Goal: Transaction & Acquisition: Purchase product/service

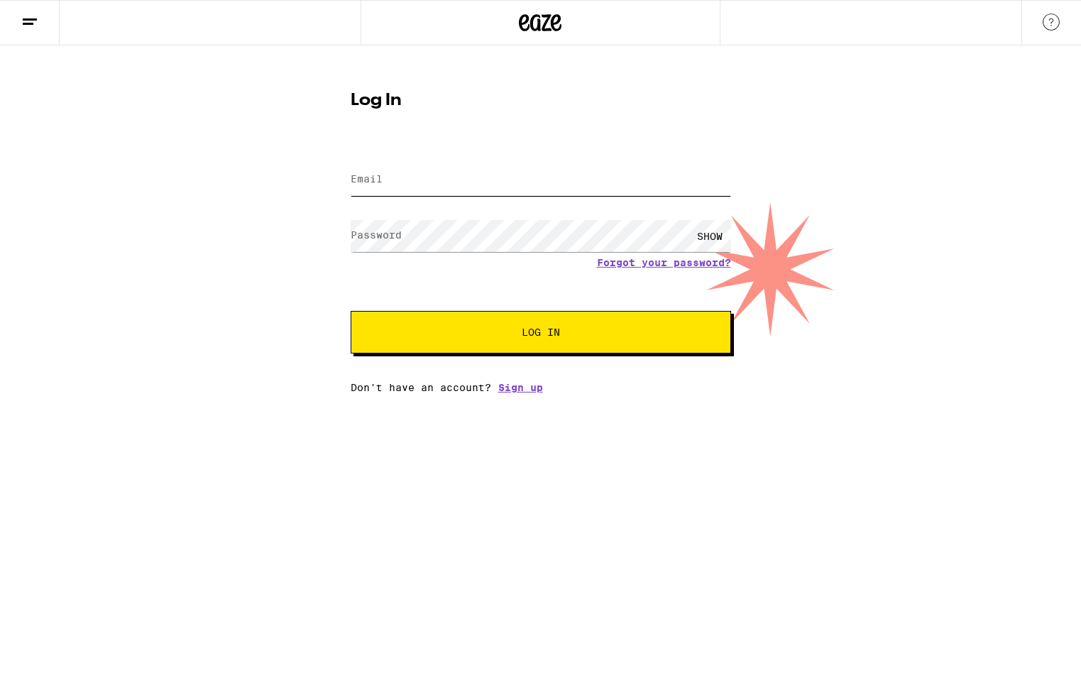
type input "[EMAIL_ADDRESS][DOMAIN_NAME]"
click at [454, 347] on button "Log In" at bounding box center [541, 332] width 380 height 43
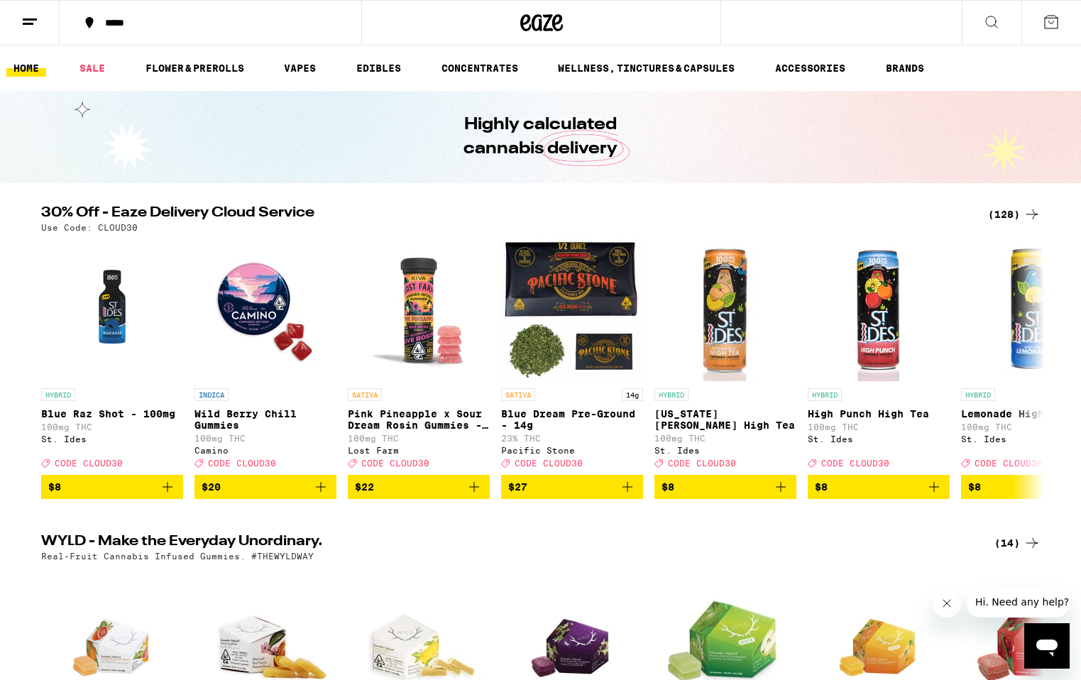
click at [1013, 209] on div "(128)" at bounding box center [1014, 214] width 53 height 17
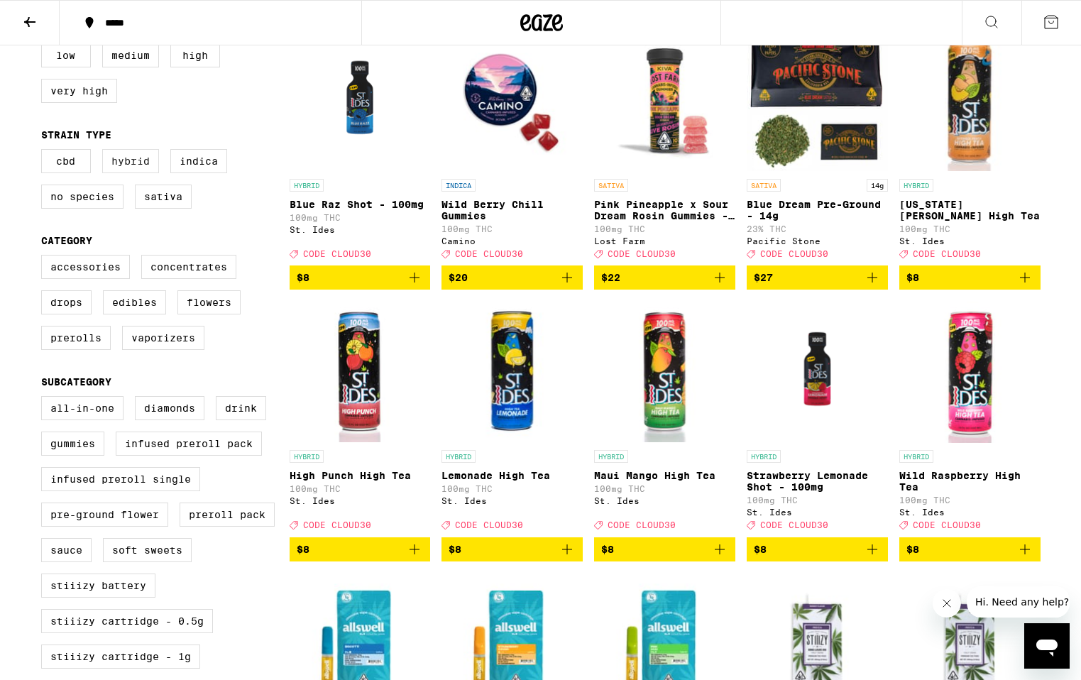
scroll to position [185, 0]
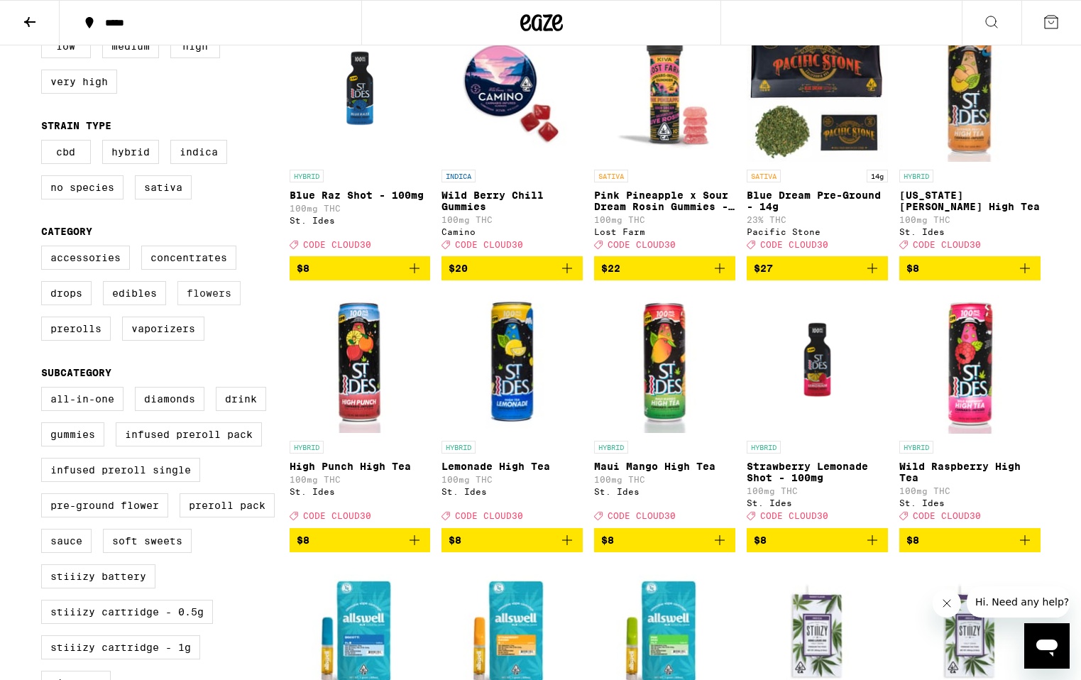
click at [197, 305] on label "Flowers" at bounding box center [208, 293] width 63 height 24
click at [45, 248] on input "Flowers" at bounding box center [44, 248] width 1 height 1
checkbox input "true"
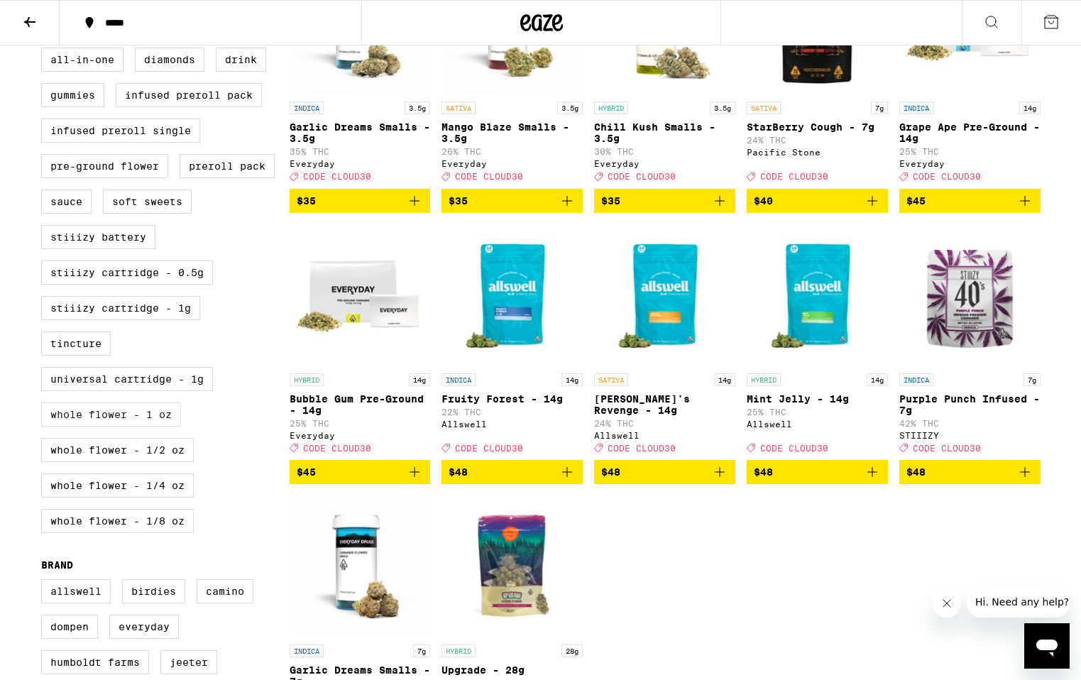
scroll to position [543, 0]
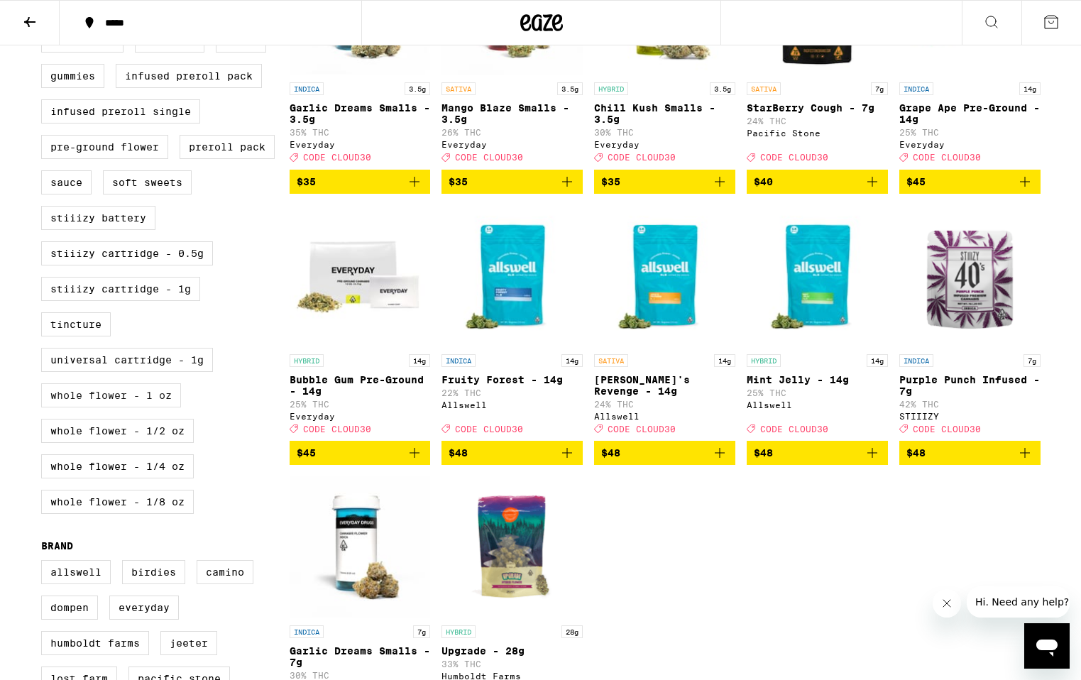
click at [87, 407] on label "Whole Flower - 1 oz" at bounding box center [111, 395] width 140 height 24
click at [45, 31] on input "Whole Flower - 1 oz" at bounding box center [44, 31] width 1 height 1
checkbox input "true"
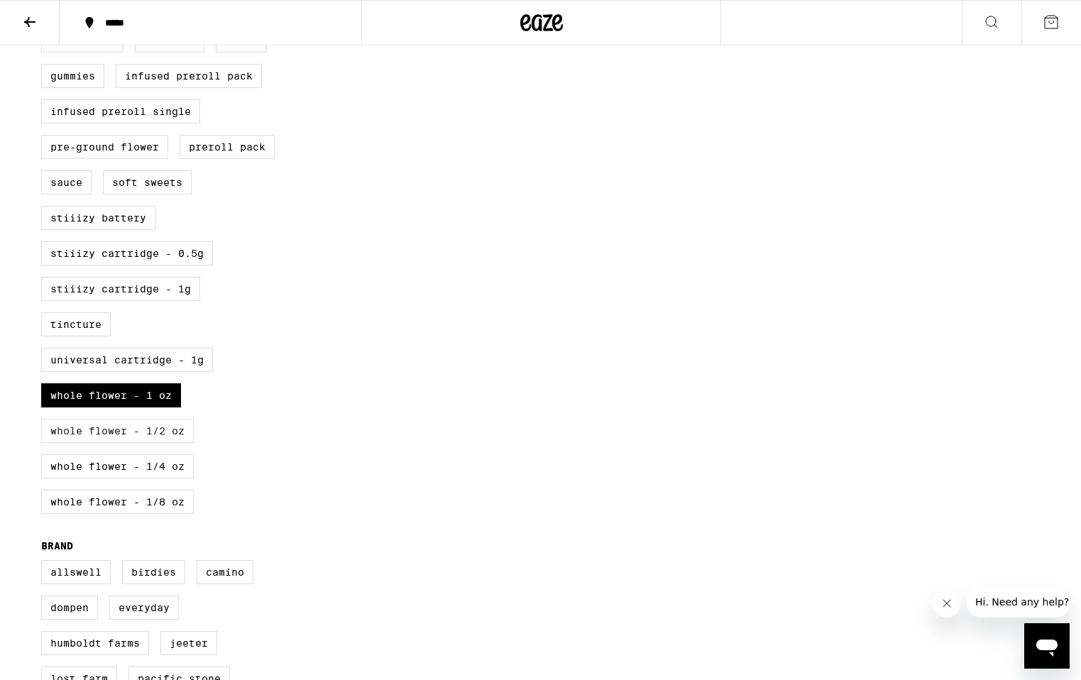
click at [86, 443] on label "Whole Flower - 1/2 oz" at bounding box center [117, 431] width 153 height 24
click at [45, 31] on input "Whole Flower - 1/2 oz" at bounding box center [44, 31] width 1 height 1
checkbox input "true"
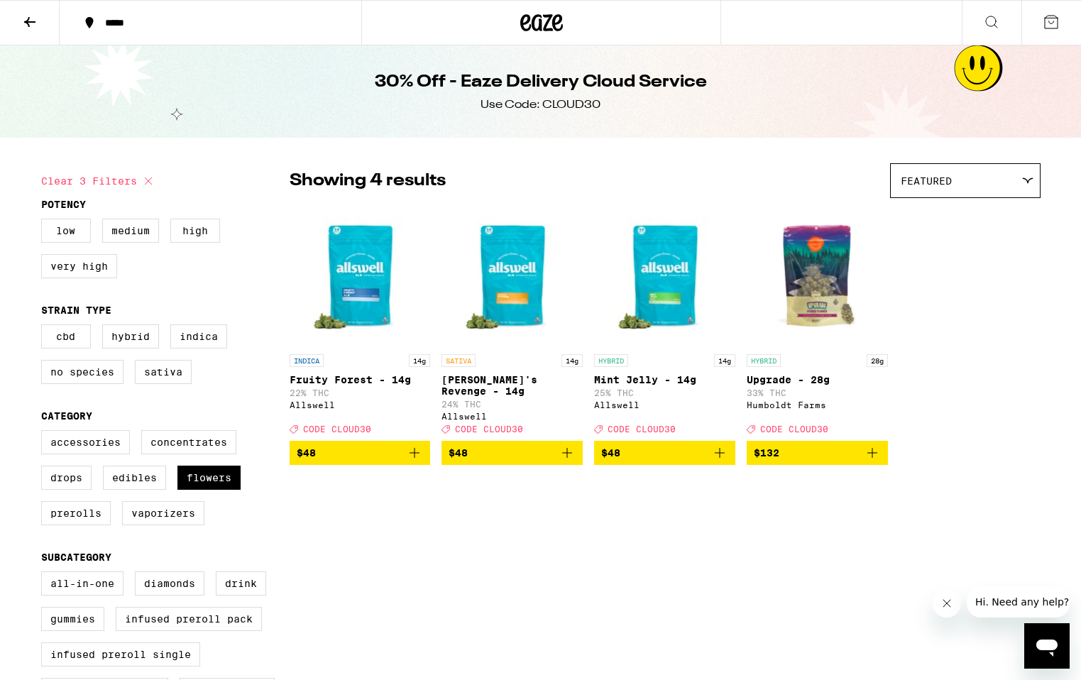
click at [828, 450] on span "$132" at bounding box center [817, 452] width 127 height 17
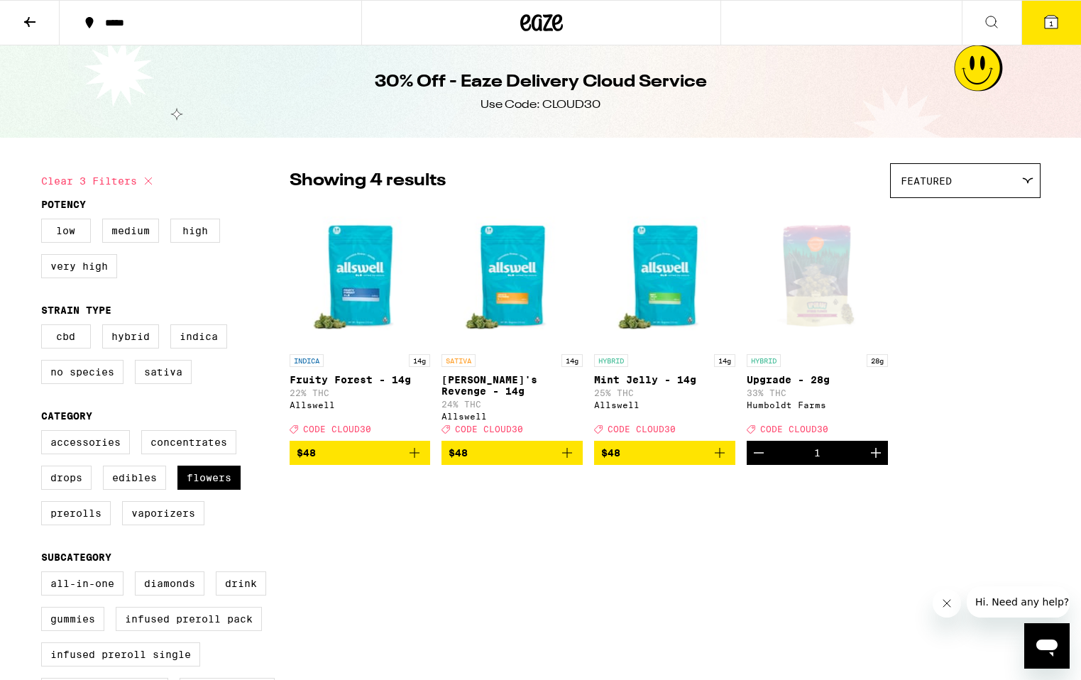
click at [1053, 18] on icon at bounding box center [1051, 22] width 13 height 13
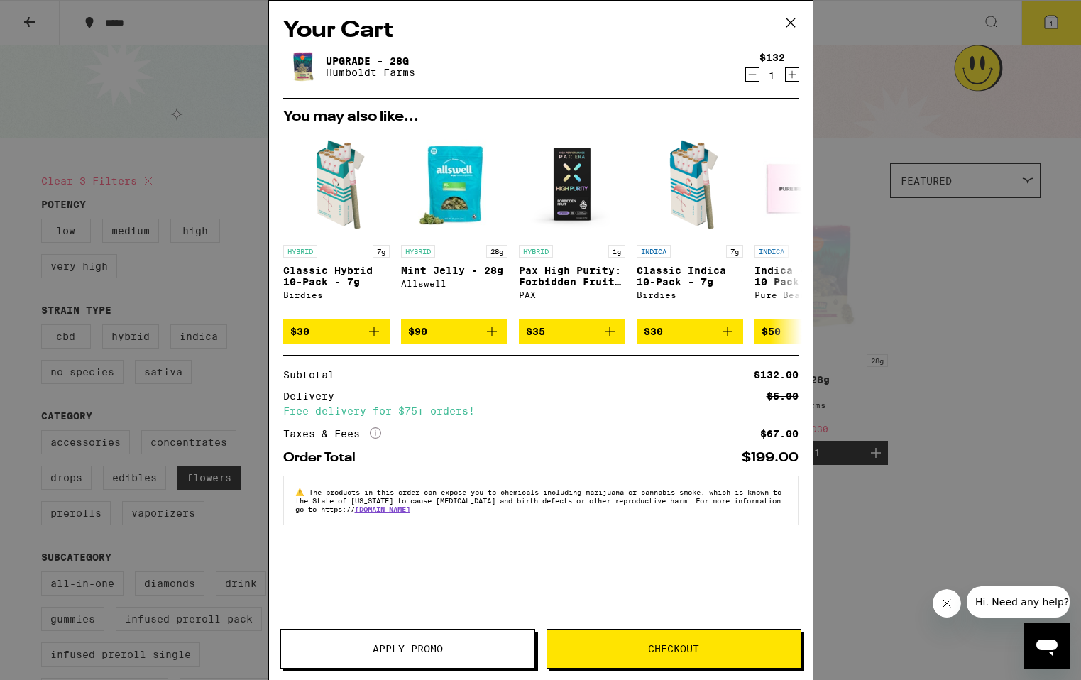
click at [449, 649] on span "Apply Promo" at bounding box center [407, 649] width 253 height 10
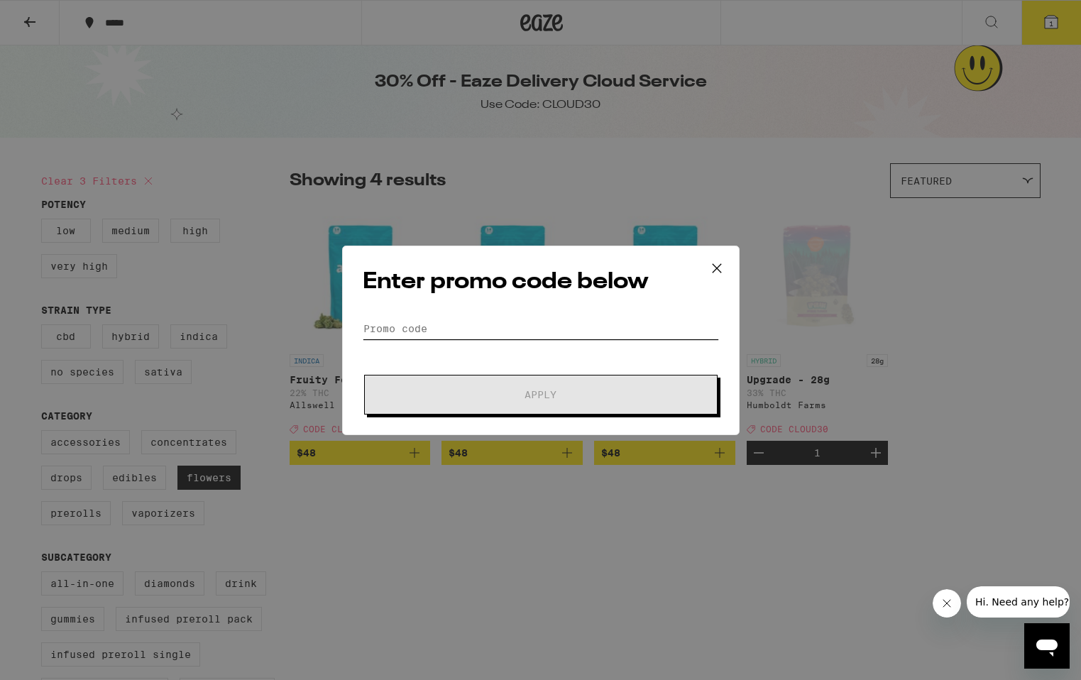
click at [423, 329] on input "Promo Code" at bounding box center [541, 328] width 356 height 21
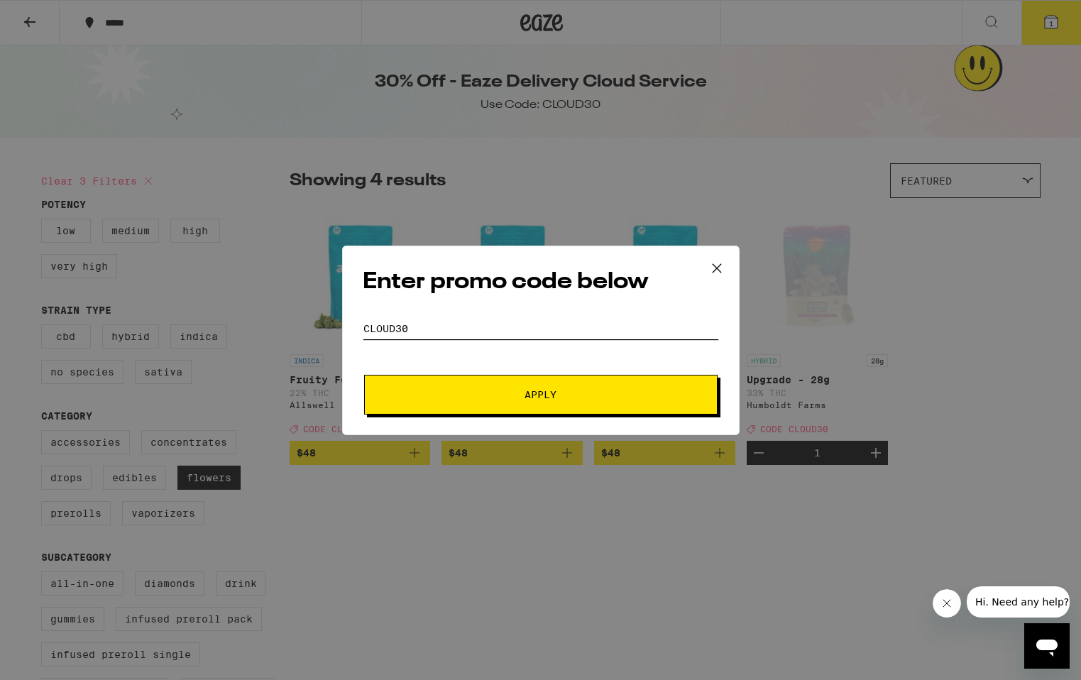
type input "cloud30"
click at [480, 397] on span "Apply" at bounding box center [541, 395] width 256 height 10
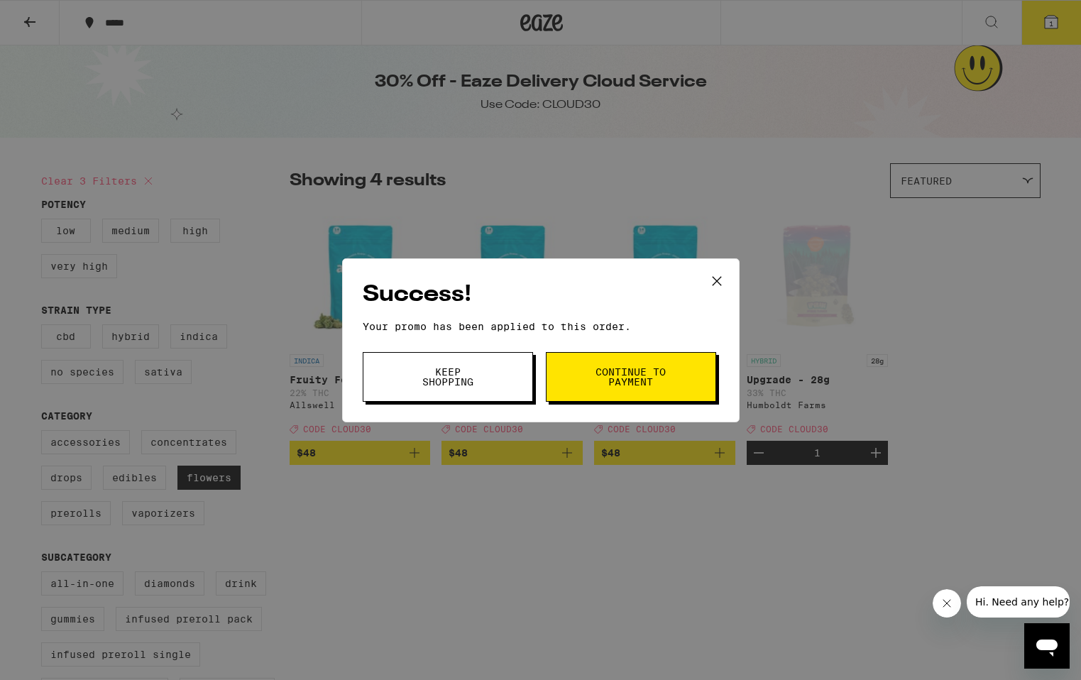
click at [613, 378] on span "Continue to payment" at bounding box center [631, 377] width 72 height 20
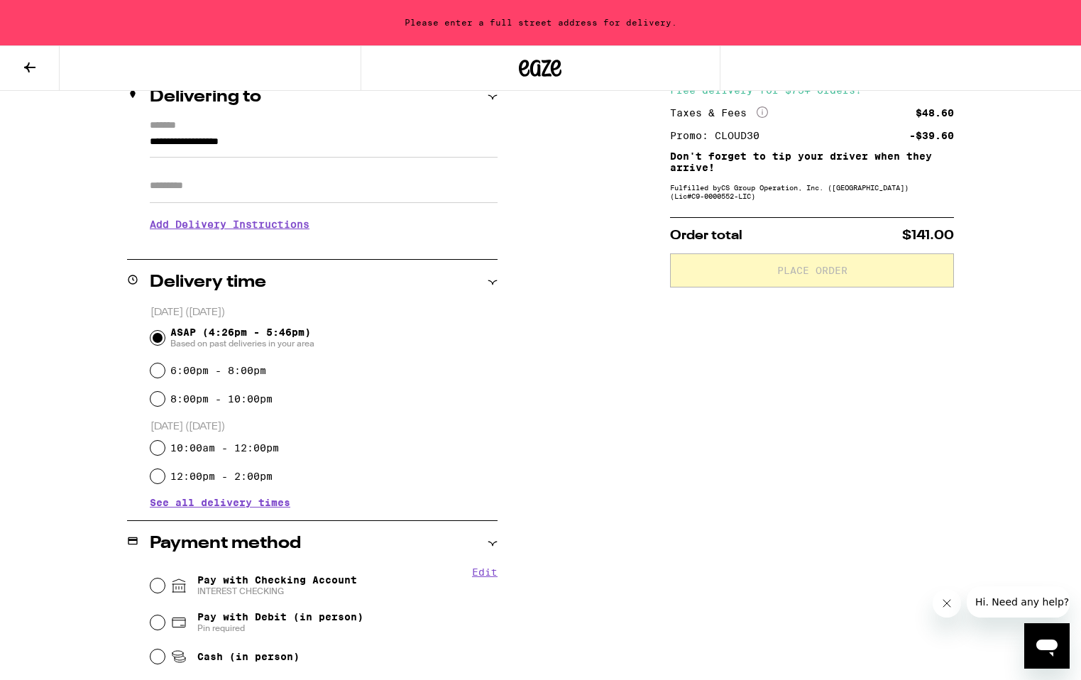
scroll to position [287, 0]
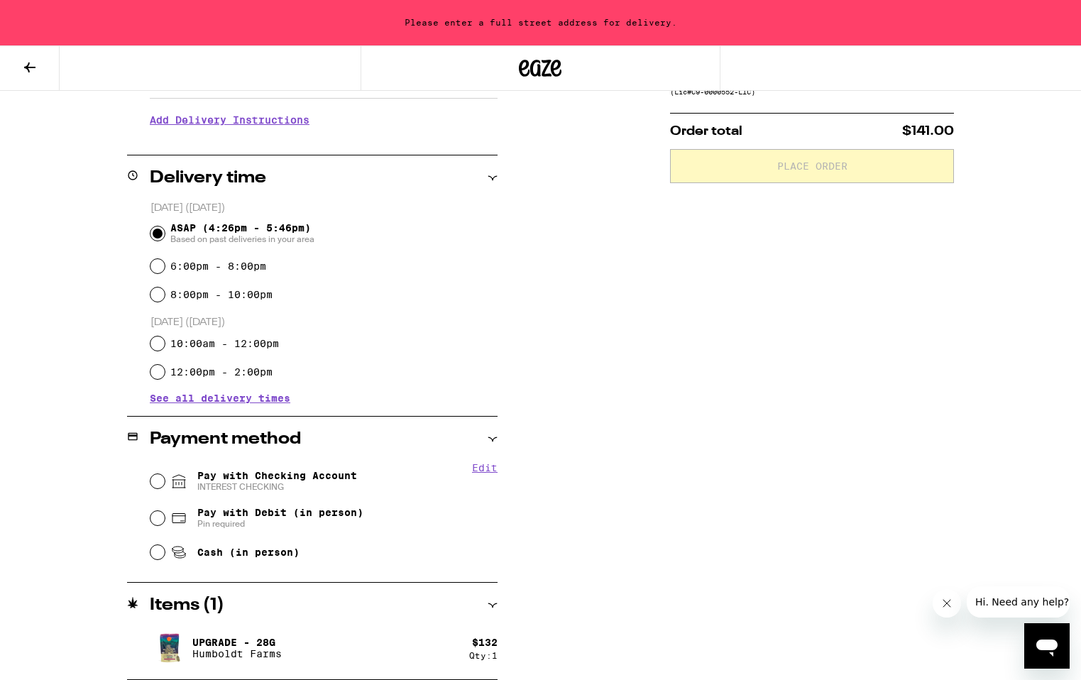
click at [314, 482] on span "Pay with Checking Account INTEREST CHECKING" at bounding box center [277, 481] width 160 height 23
click at [165, 482] on input "Pay with Checking Account INTEREST CHECKING" at bounding box center [157, 481] width 14 height 14
radio input "true"
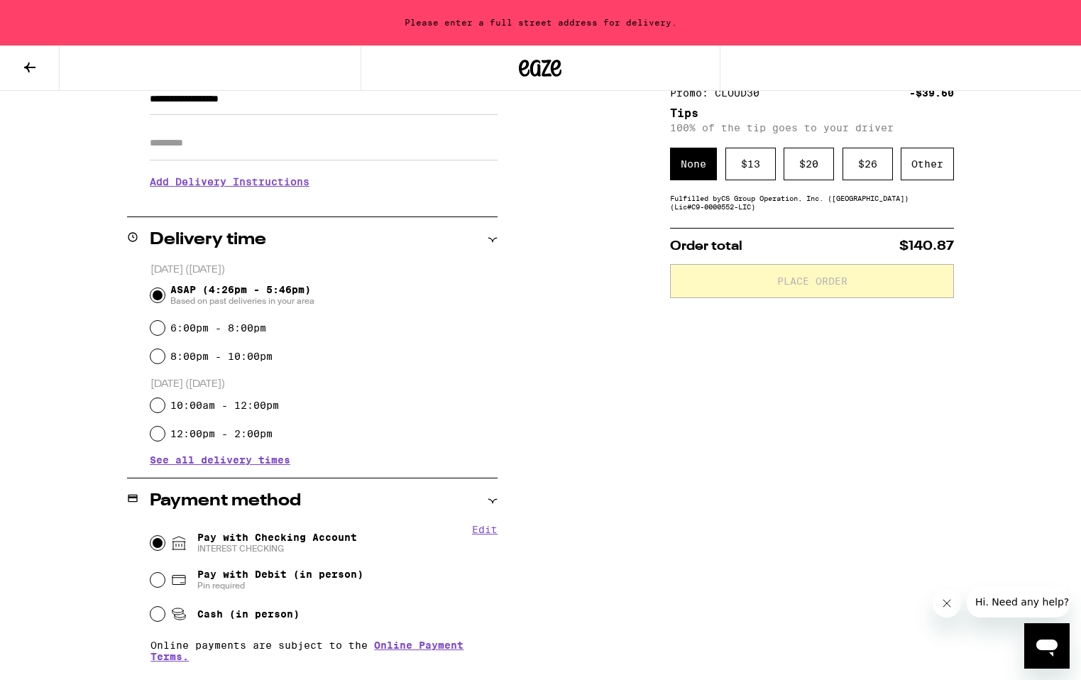
scroll to position [0, 0]
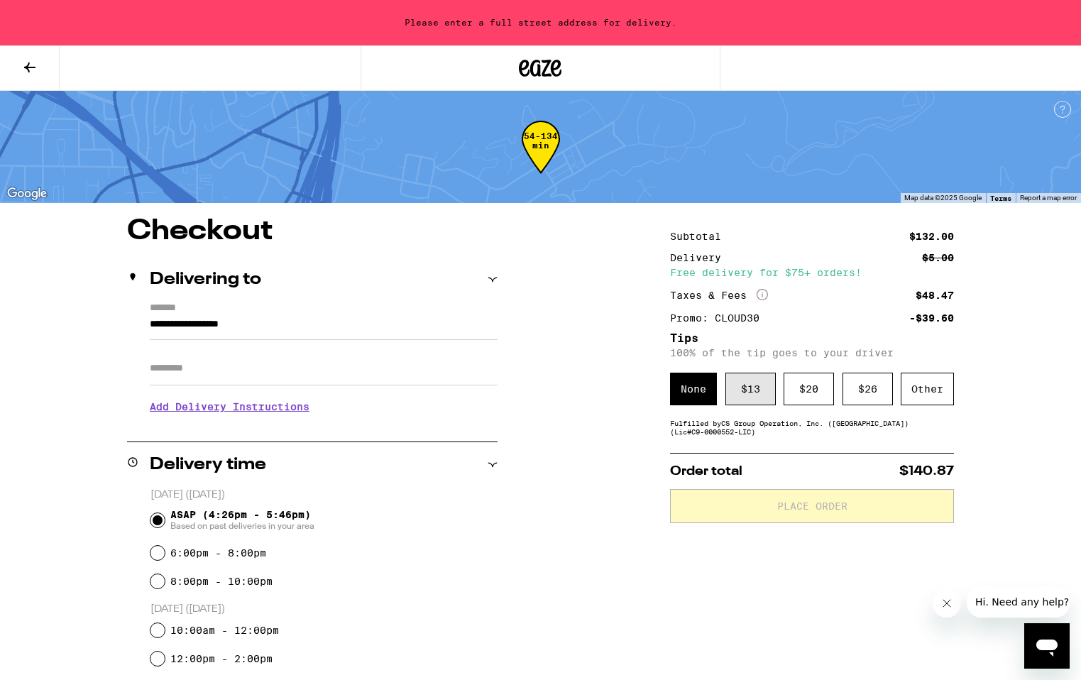
click at [739, 392] on div "$ 13" at bounding box center [750, 389] width 50 height 33
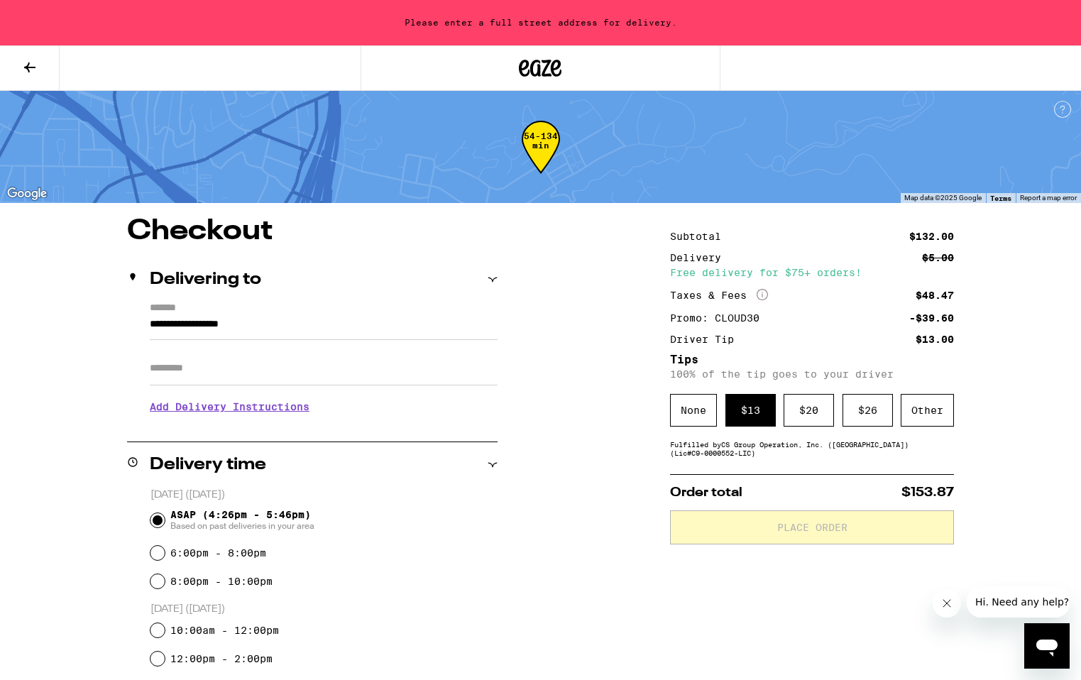
click at [230, 325] on input "**********" at bounding box center [324, 328] width 348 height 24
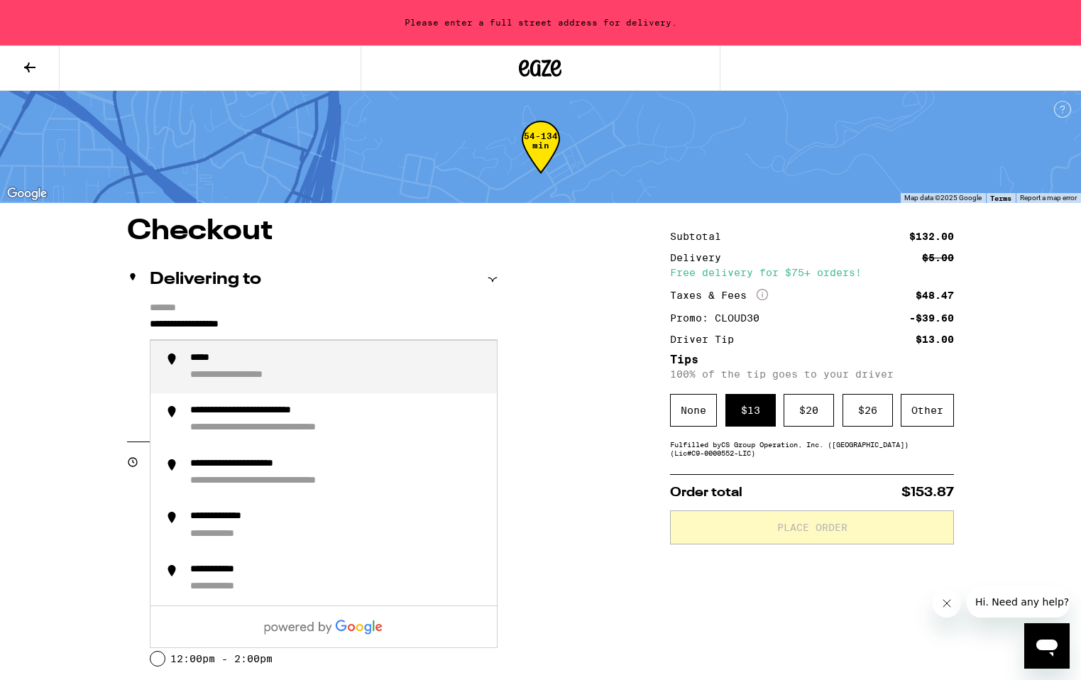
click at [230, 325] on input "**********" at bounding box center [324, 328] width 348 height 24
click at [239, 369] on div "**********" at bounding box center [337, 367] width 295 height 31
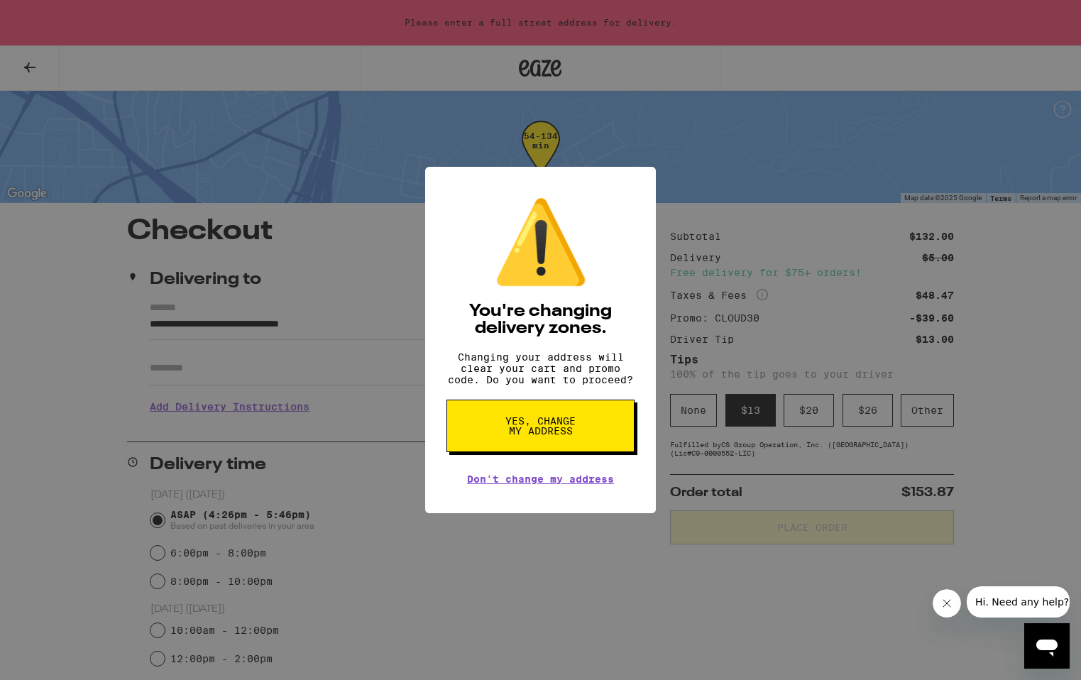
click at [542, 423] on span "Yes, change my address" at bounding box center [540, 426] width 73 height 20
type input "**********"
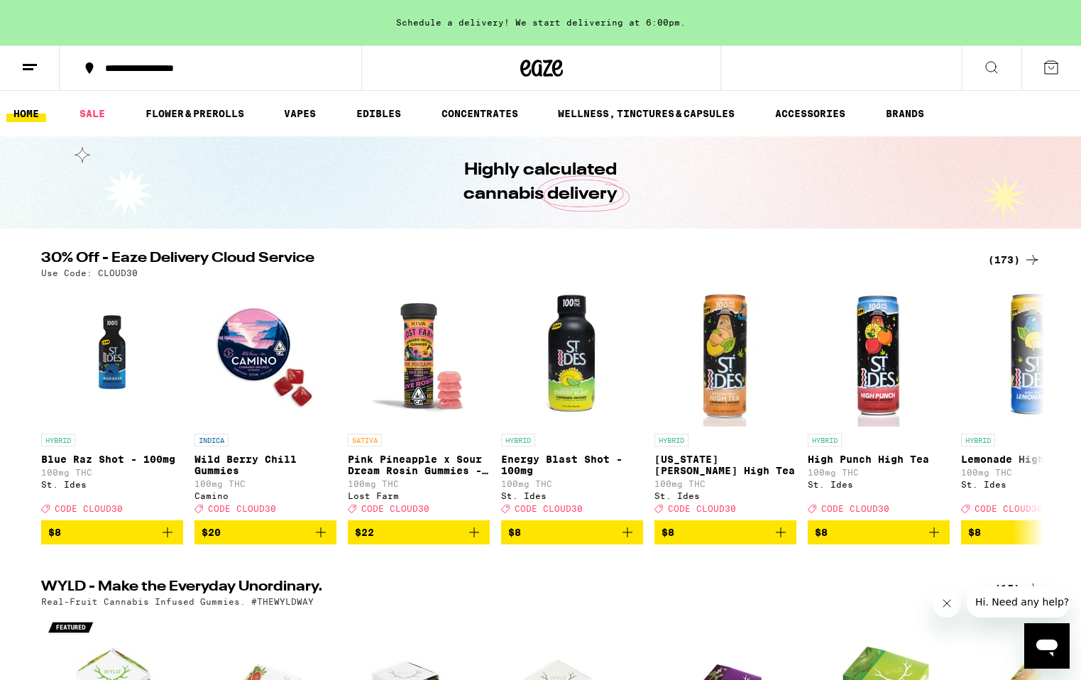
click at [1013, 253] on div "(173)" at bounding box center [1014, 259] width 53 height 17
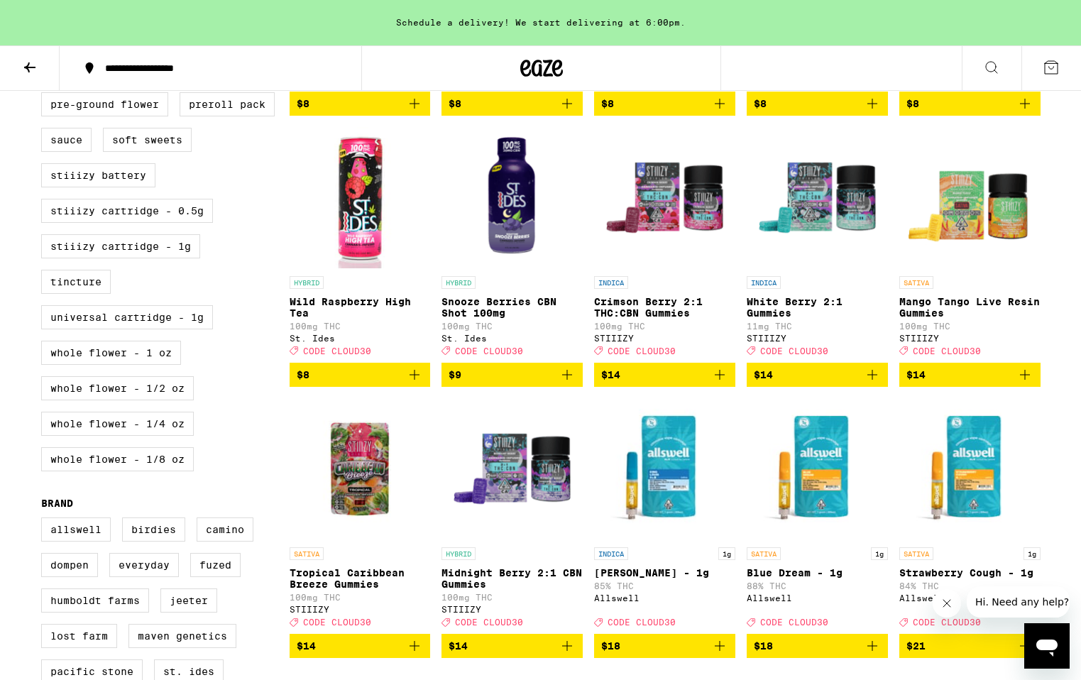
scroll to position [674, 0]
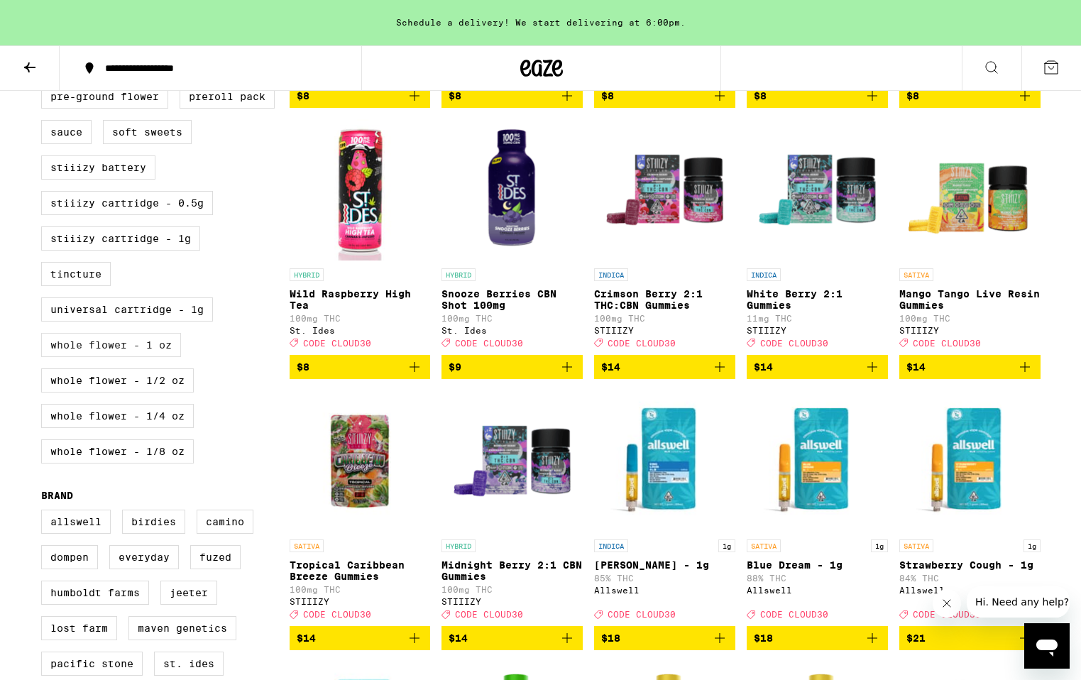
click at [163, 357] on label "Whole Flower - 1 oz" at bounding box center [111, 345] width 140 height 24
checkbox input "true"
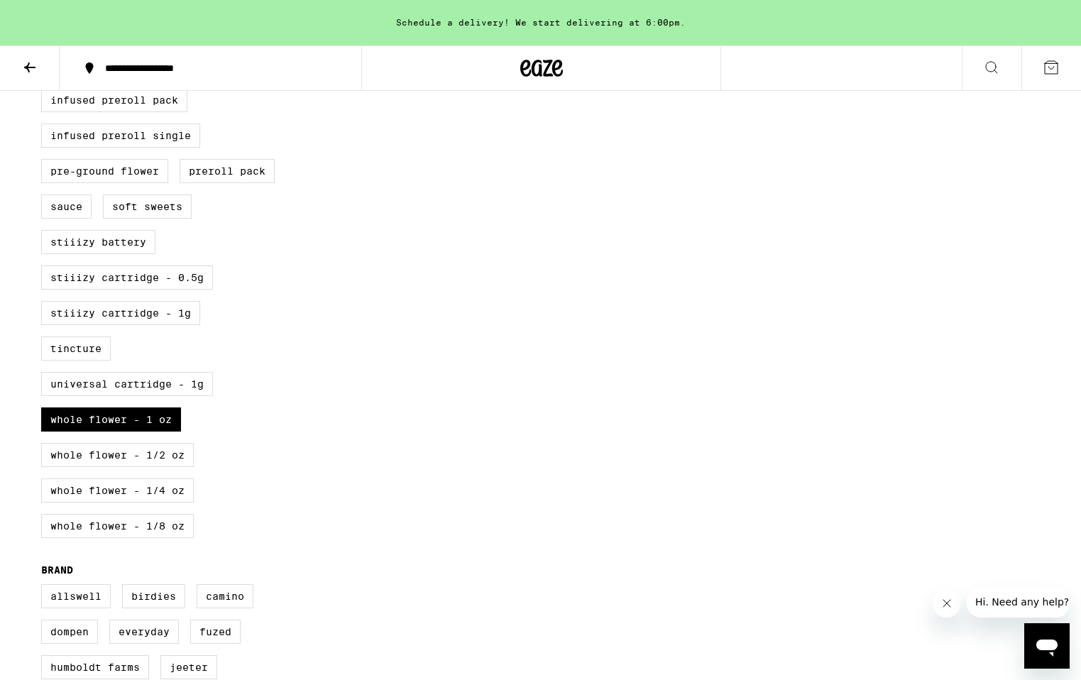
scroll to position [612, 0]
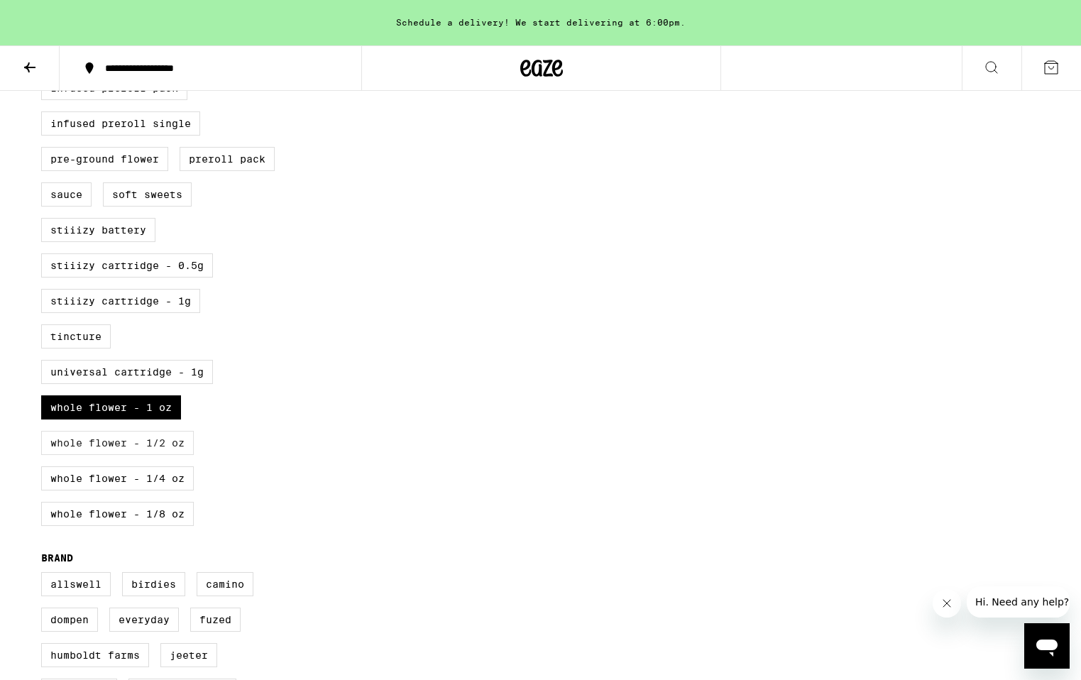
click at [157, 455] on label "Whole Flower - 1/2 oz" at bounding box center [117, 443] width 153 height 24
click at [45, 8] on input "Whole Flower - 1/2 oz" at bounding box center [44, 7] width 1 height 1
checkbox input "true"
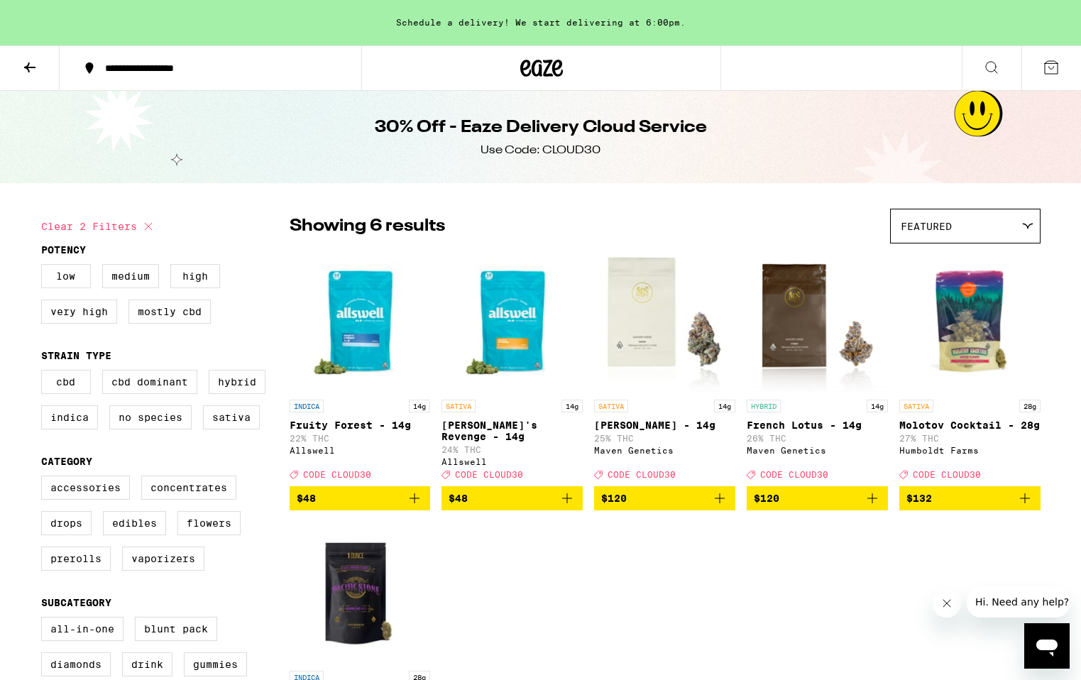
click at [26, 59] on icon at bounding box center [29, 67] width 17 height 17
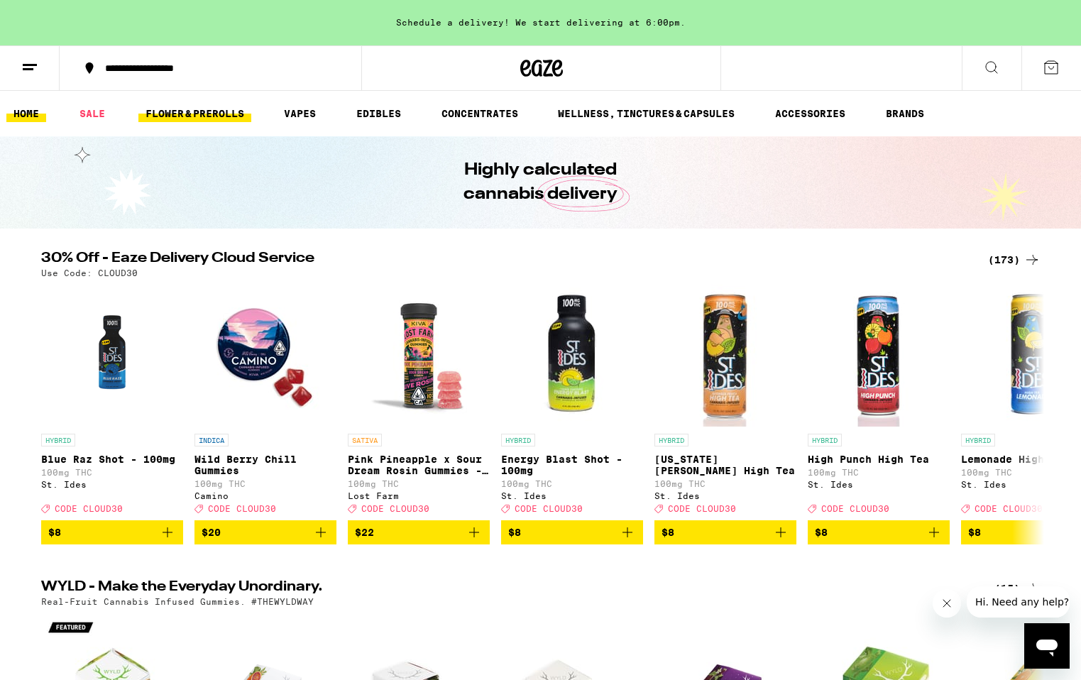
click at [215, 112] on link "FLOWER & PREROLLS" at bounding box center [194, 113] width 113 height 17
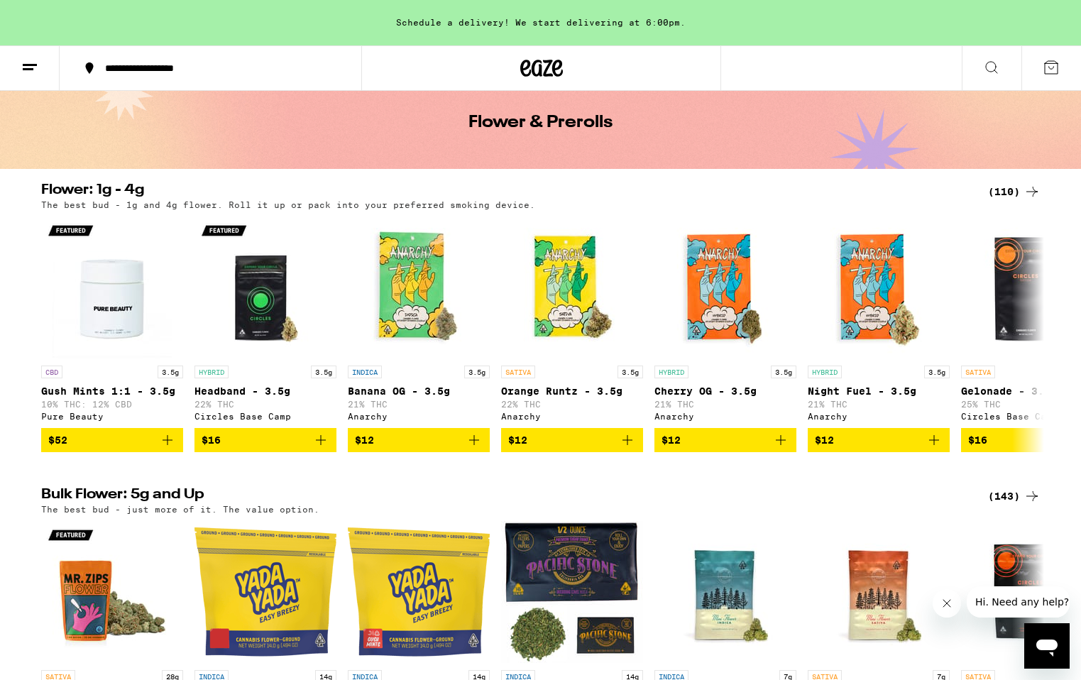
scroll to position [408, 0]
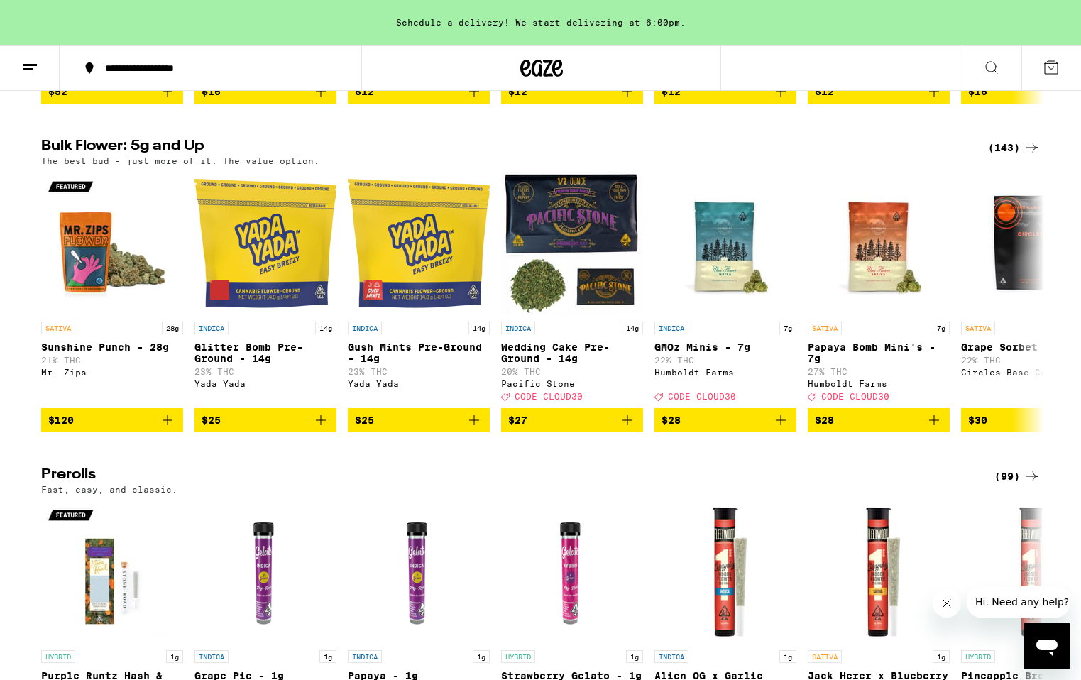
click at [1004, 153] on div "(143)" at bounding box center [1014, 147] width 53 height 17
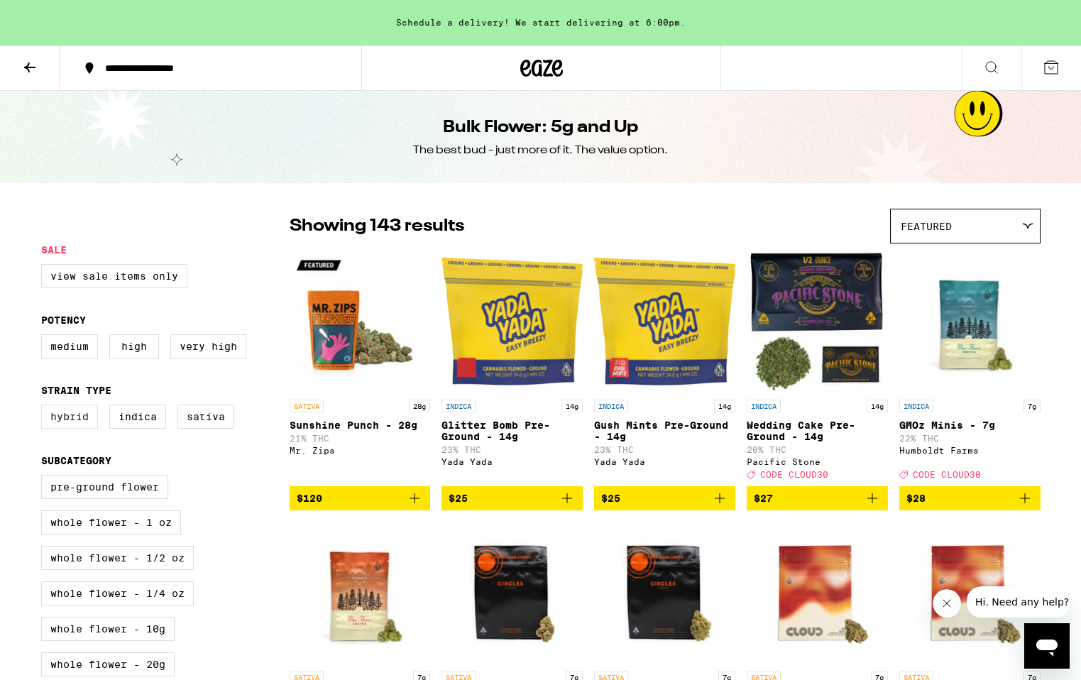
click at [62, 429] on label "Hybrid" at bounding box center [69, 417] width 57 height 24
click at [45, 407] on input "Hybrid" at bounding box center [44, 407] width 1 height 1
checkbox input "true"
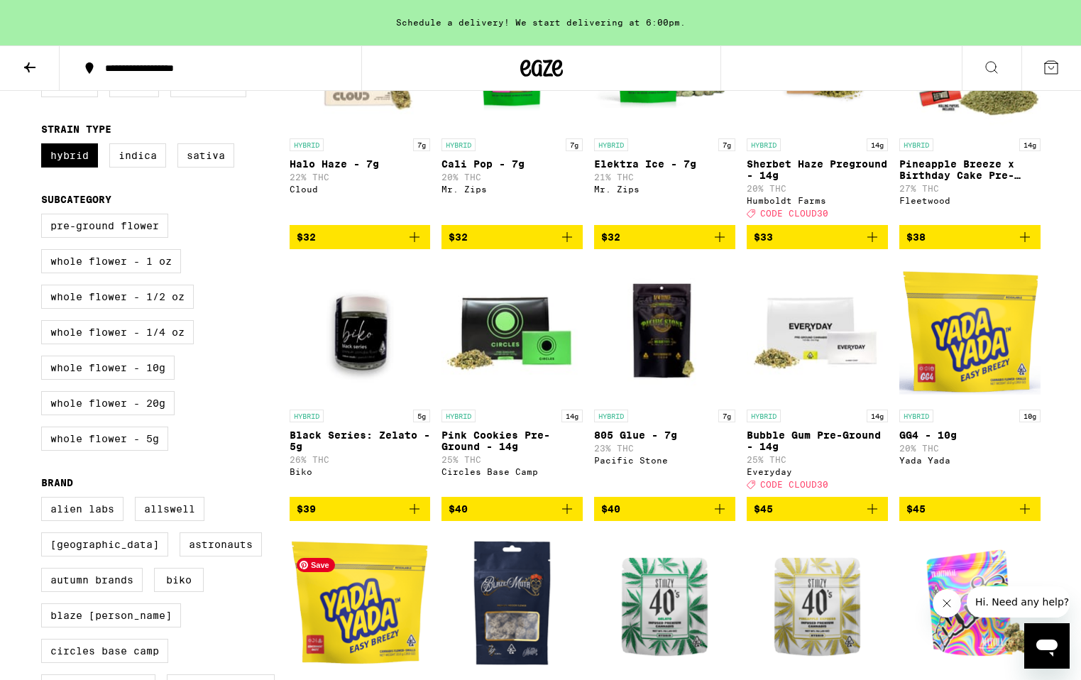
scroll to position [312, 0]
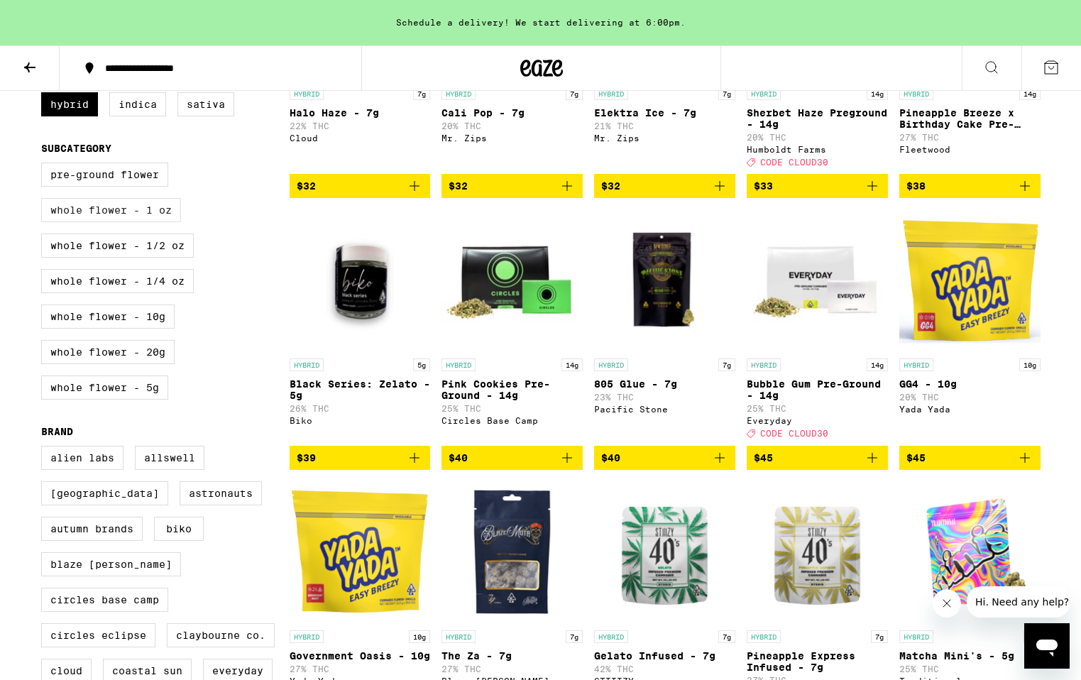
click at [167, 222] on label "Whole Flower - 1 oz" at bounding box center [111, 210] width 140 height 24
click at [45, 165] on input "Whole Flower - 1 oz" at bounding box center [44, 165] width 1 height 1
checkbox input "true"
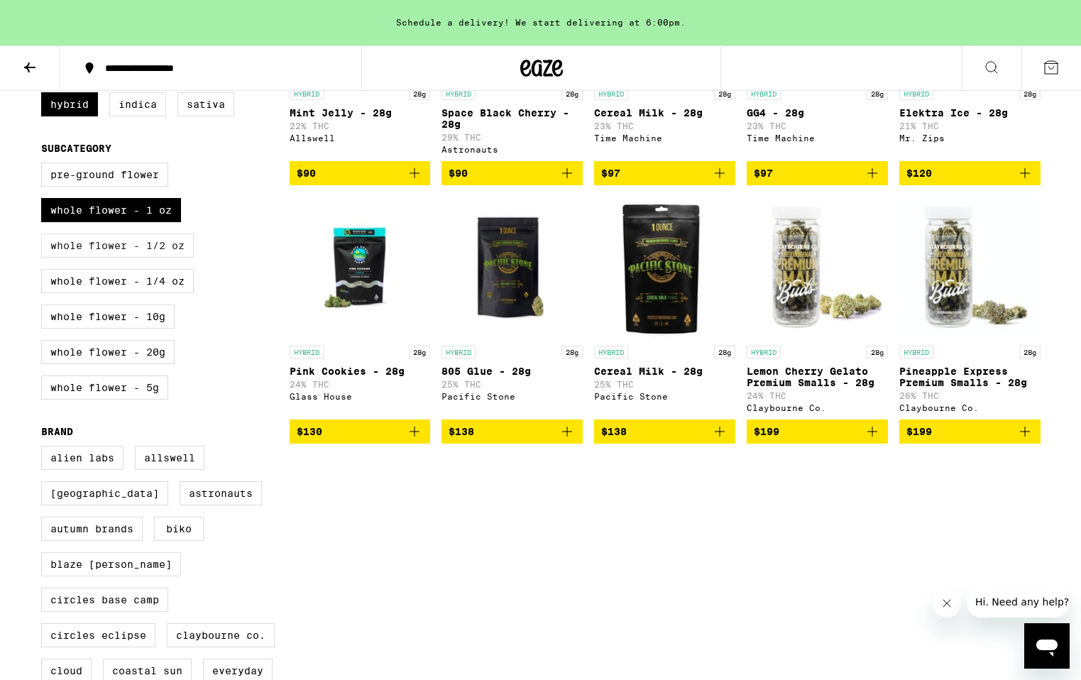
click at [164, 258] on label "Whole Flower - 1/2 oz" at bounding box center [117, 246] width 153 height 24
click at [45, 165] on input "Whole Flower - 1/2 oz" at bounding box center [44, 165] width 1 height 1
checkbox input "true"
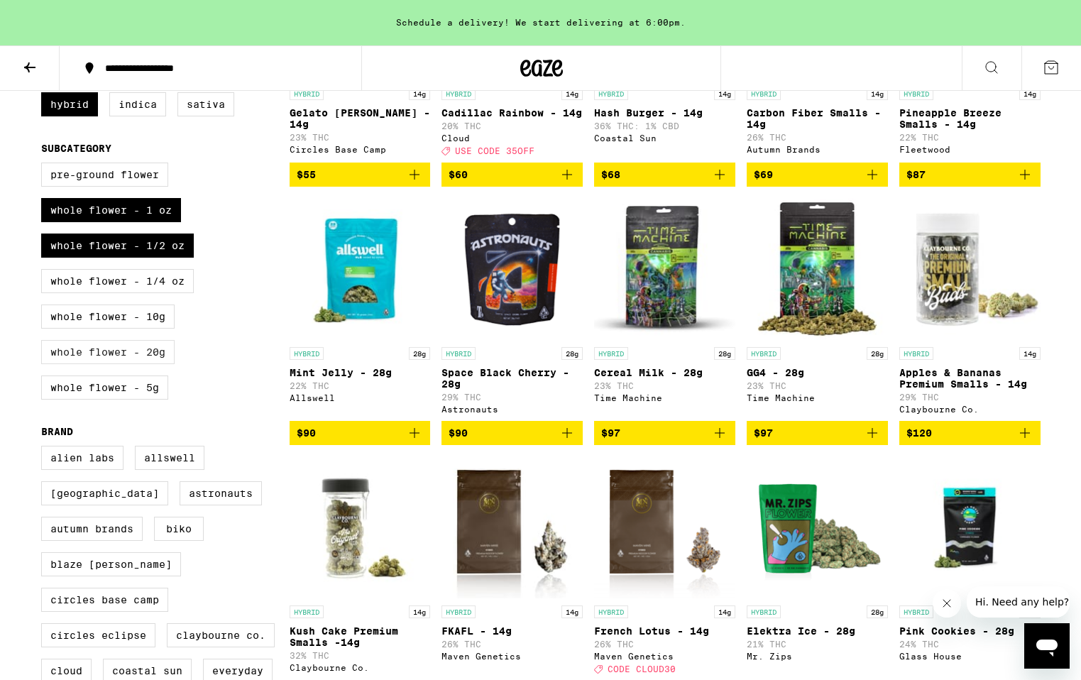
click at [136, 364] on label "Whole Flower - 20g" at bounding box center [107, 352] width 133 height 24
click at [45, 165] on input "Whole Flower - 20g" at bounding box center [44, 165] width 1 height 1
checkbox input "true"
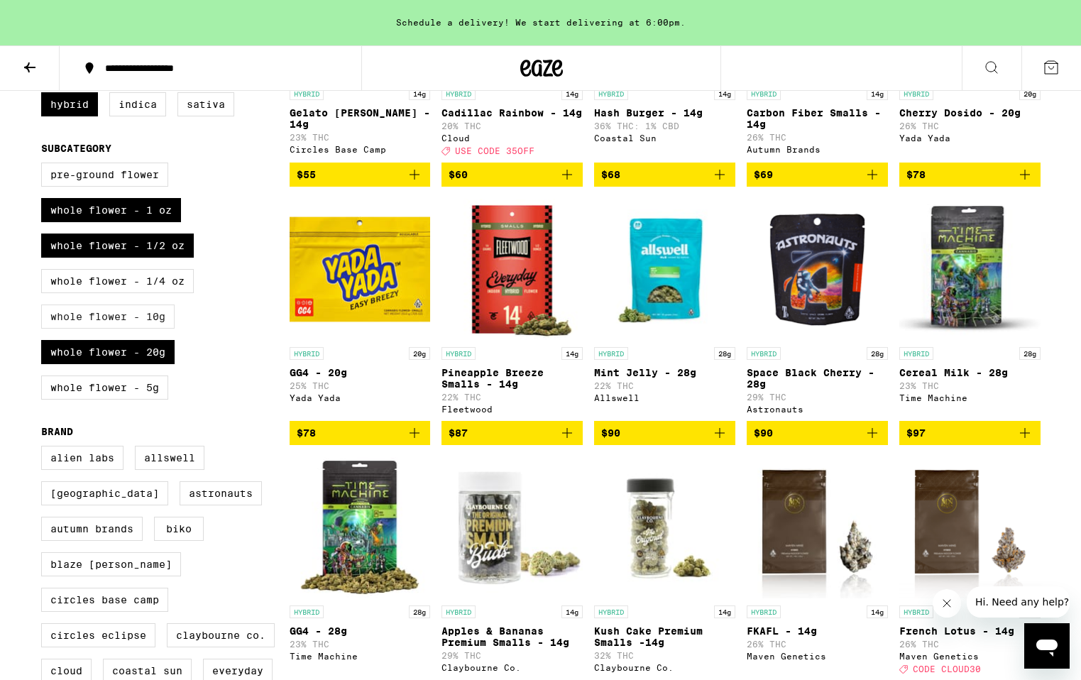
click at [153, 329] on label "Whole Flower - 10g" at bounding box center [107, 316] width 133 height 24
click at [45, 165] on input "Whole Flower - 10g" at bounding box center [44, 165] width 1 height 1
checkbox input "true"
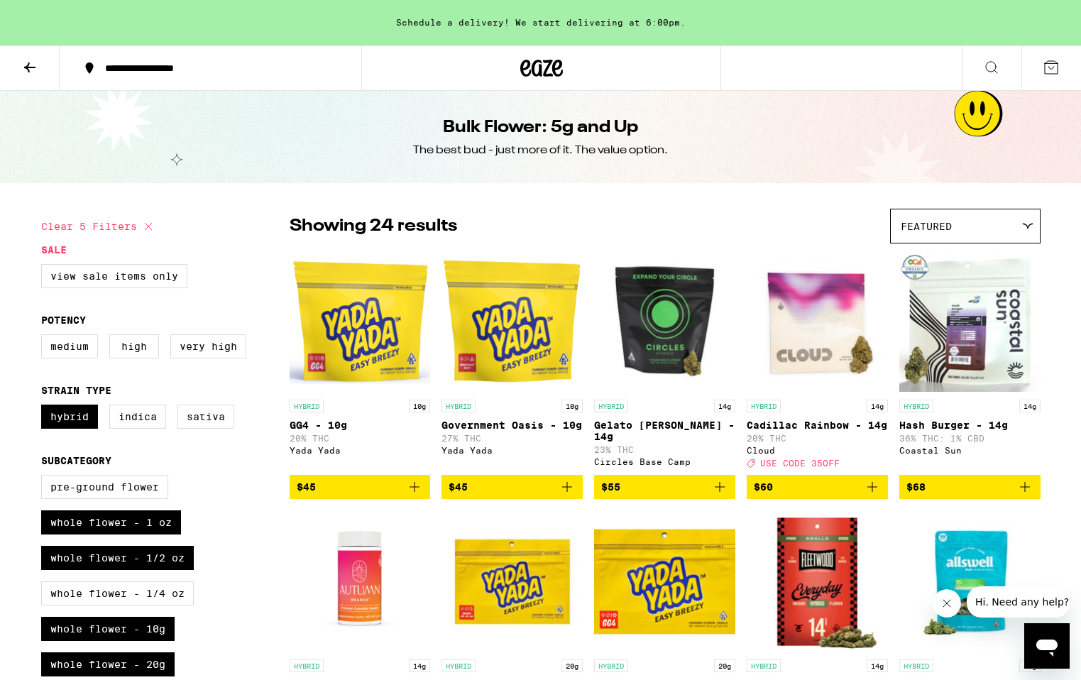
click at [876, 235] on div "Showing 24 results Featured Featured Price: Low to High Price: High to Low" at bounding box center [665, 226] width 751 height 35
click at [908, 231] on span "Featured" at bounding box center [926, 226] width 51 height 11
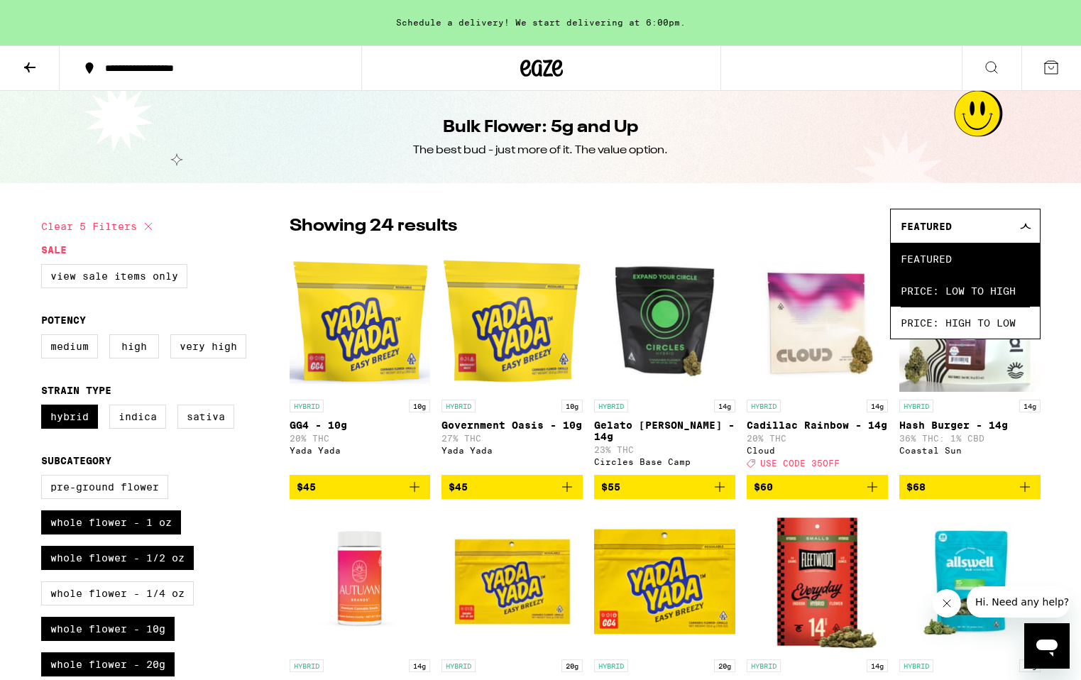
click at [911, 293] on span "Price: Low to High" at bounding box center [965, 291] width 129 height 32
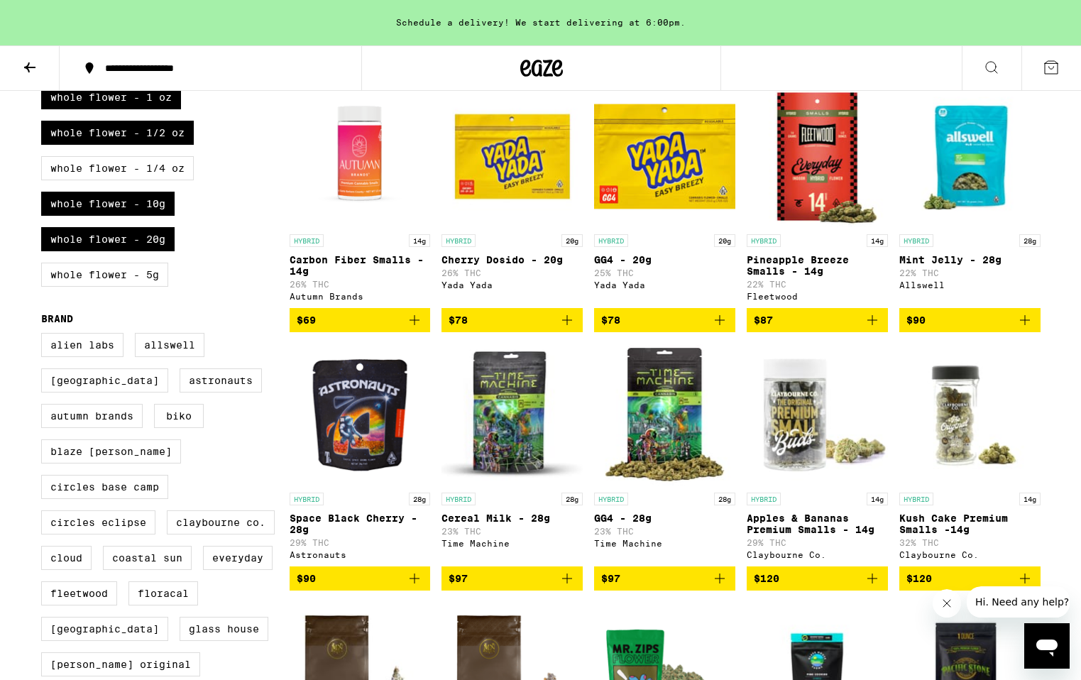
scroll to position [426, 0]
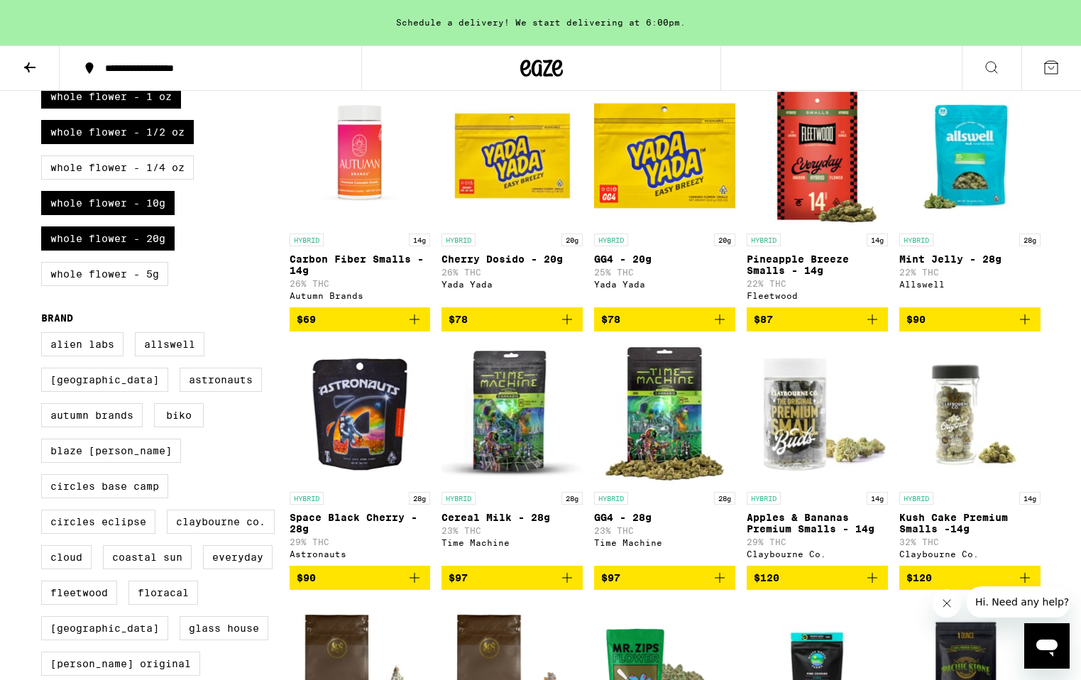
click at [417, 586] on icon "Add to bag" at bounding box center [414, 577] width 17 height 17
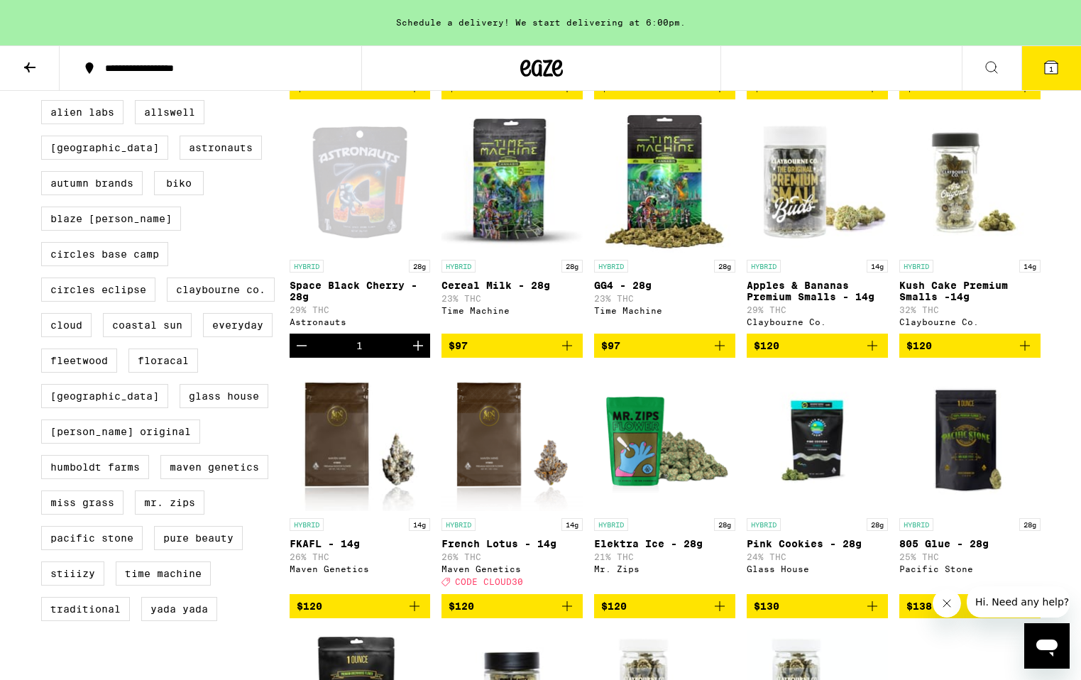
scroll to position [745, 0]
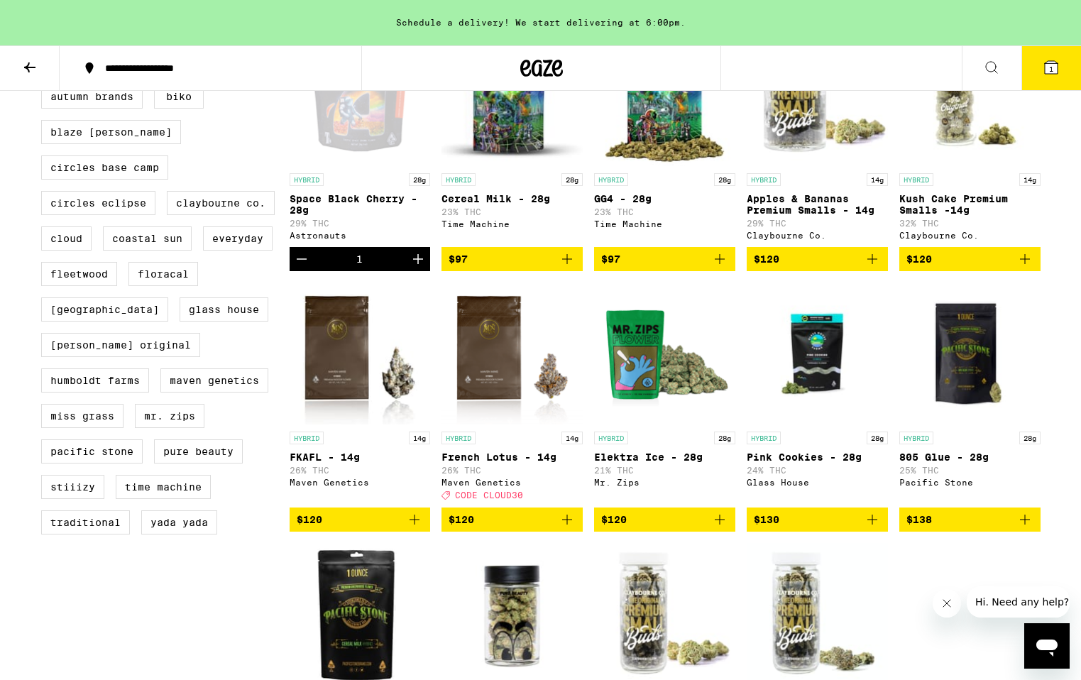
click at [1050, 76] on button "1" at bounding box center [1051, 68] width 60 height 44
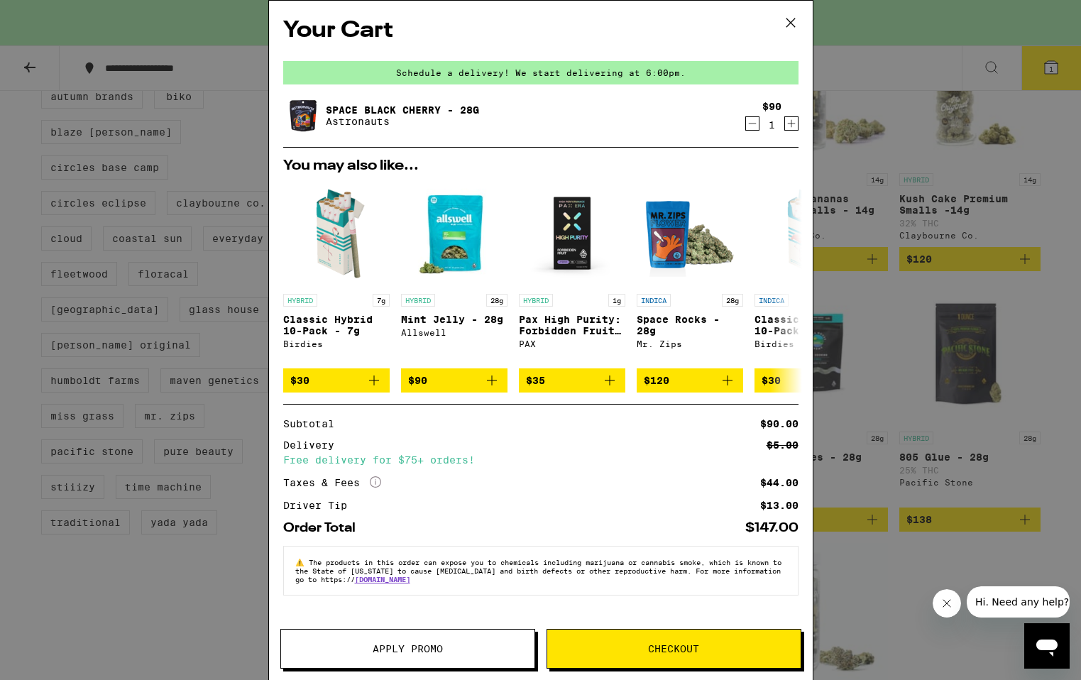
click at [644, 649] on span "Checkout" at bounding box center [673, 649] width 253 height 10
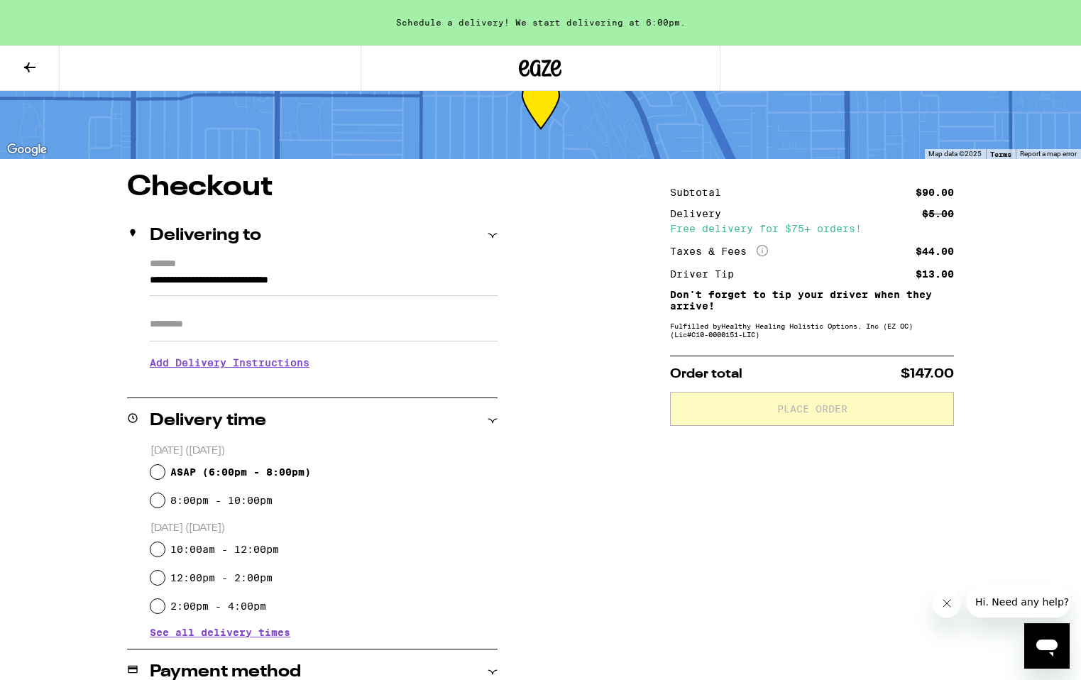
scroll to position [66, 0]
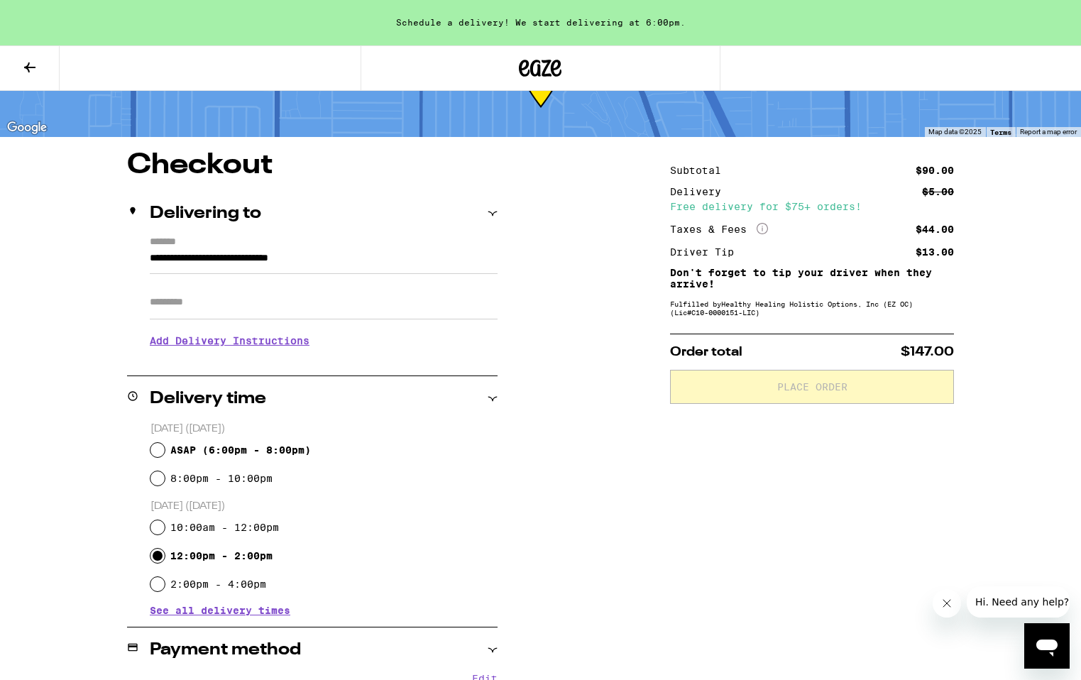
click at [155, 554] on input "12:00pm - 2:00pm" at bounding box center [157, 556] width 14 height 14
radio input "true"
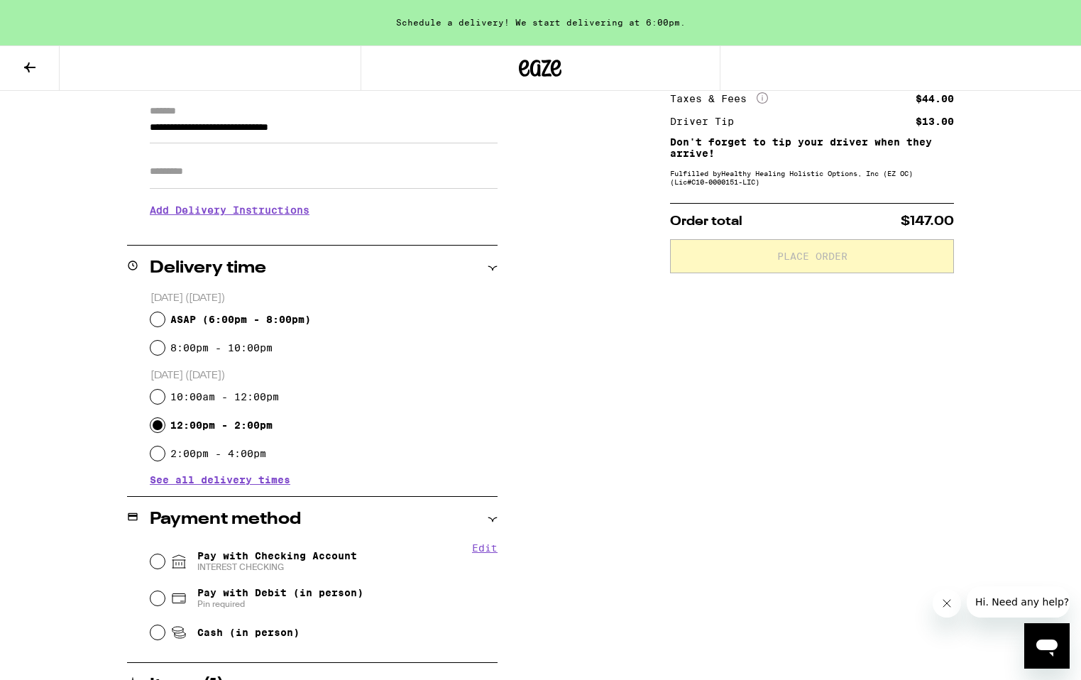
scroll to position [207, 0]
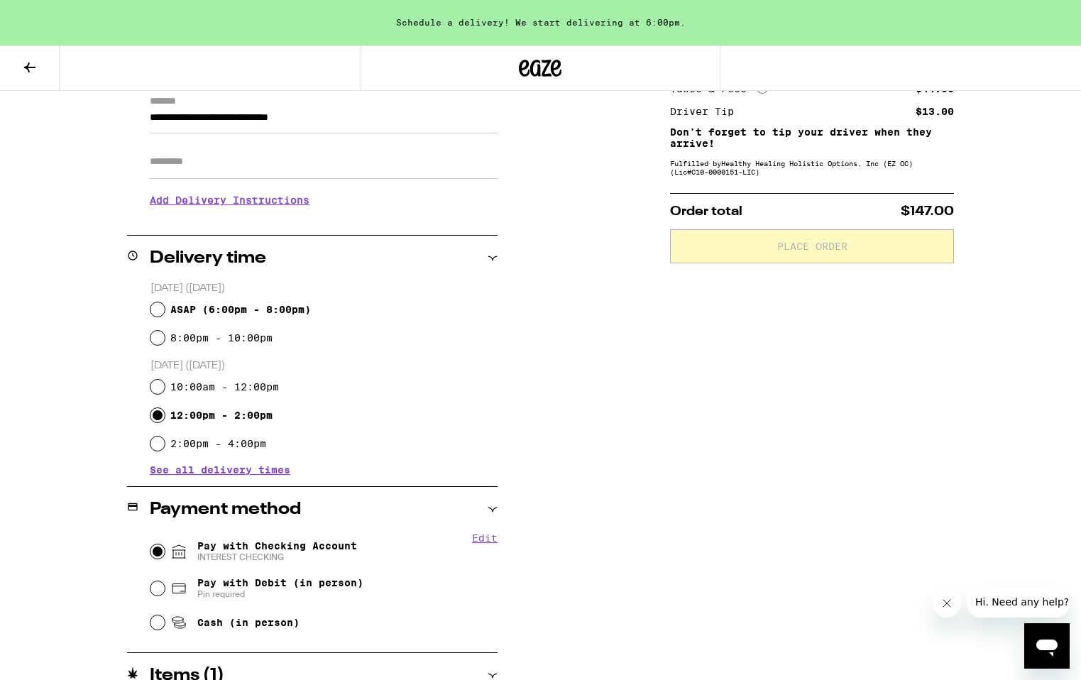
click at [158, 552] on input "Pay with Checking Account INTEREST CHECKING" at bounding box center [157, 551] width 14 height 14
radio input "true"
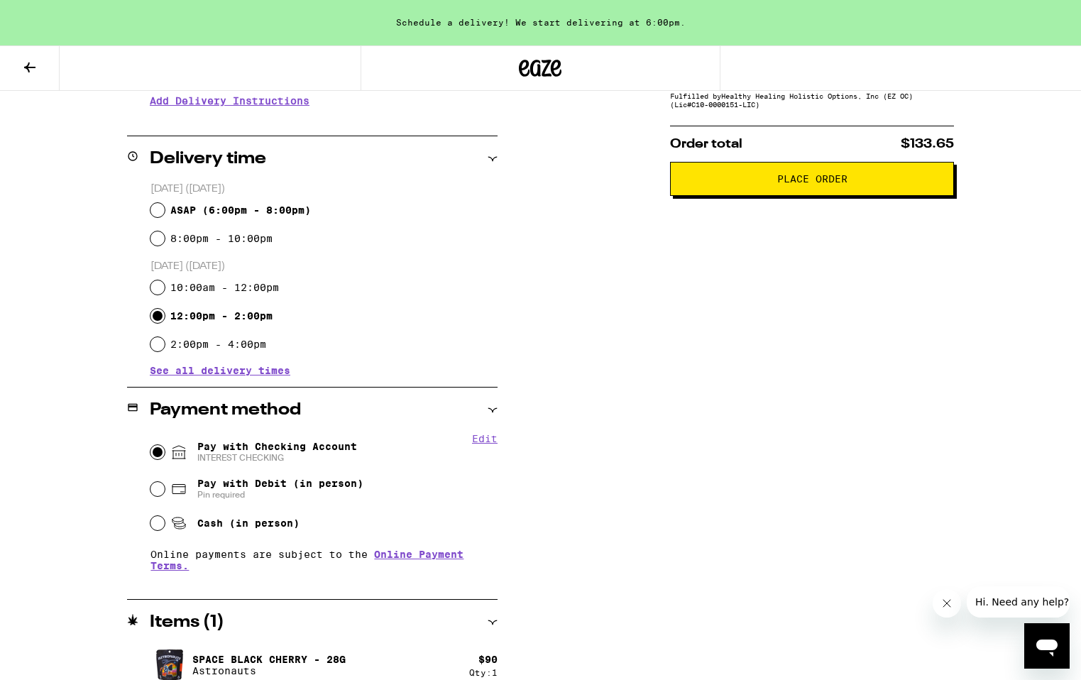
scroll to position [323, 0]
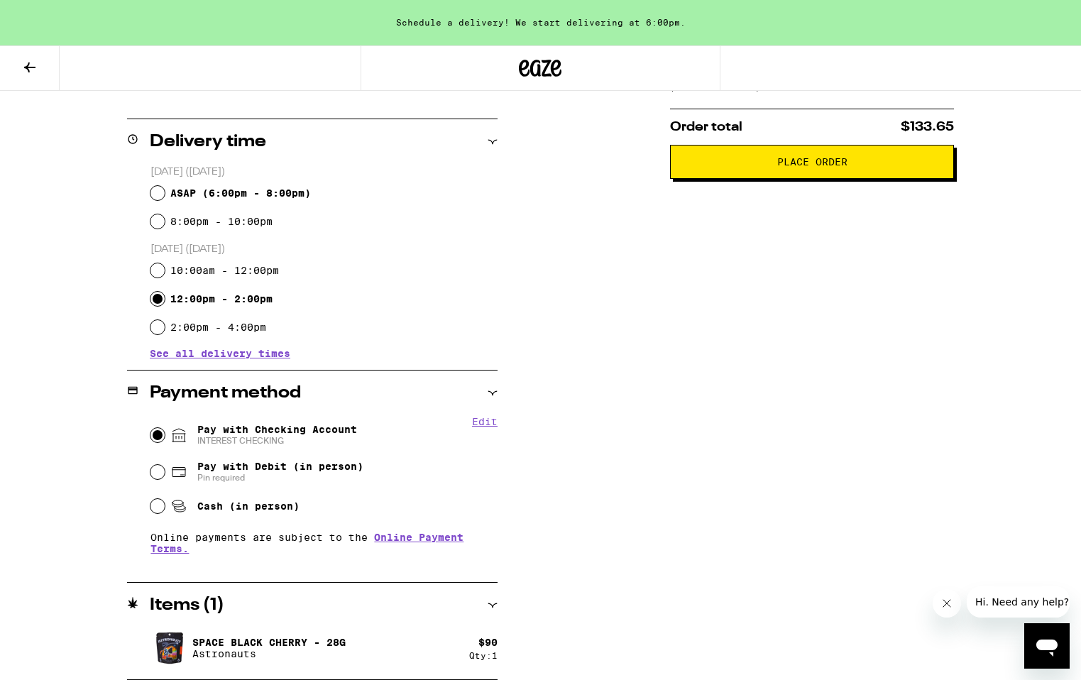
click at [229, 354] on span "See all delivery times" at bounding box center [220, 353] width 141 height 10
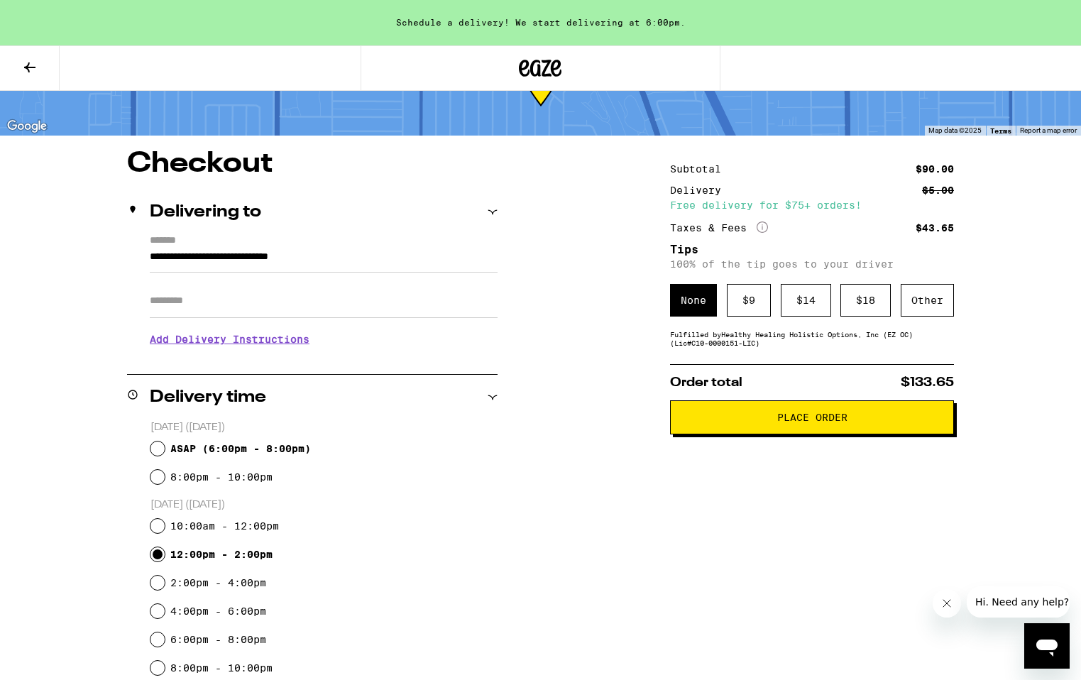
scroll to position [0, 0]
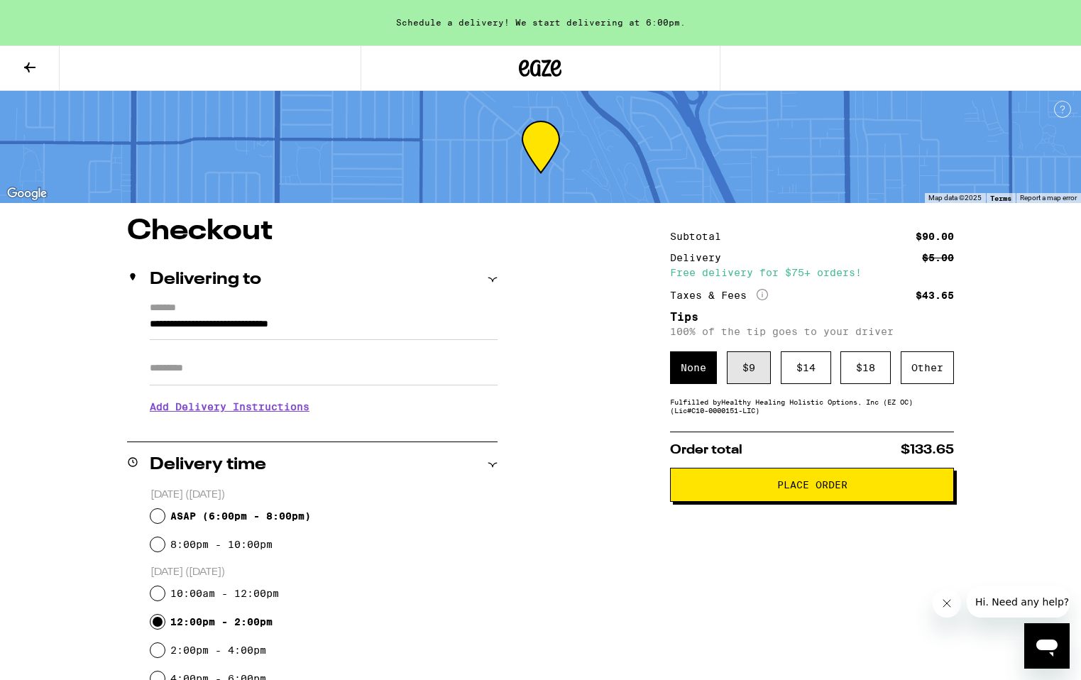
click at [749, 374] on div "$ 9" at bounding box center [749, 367] width 44 height 33
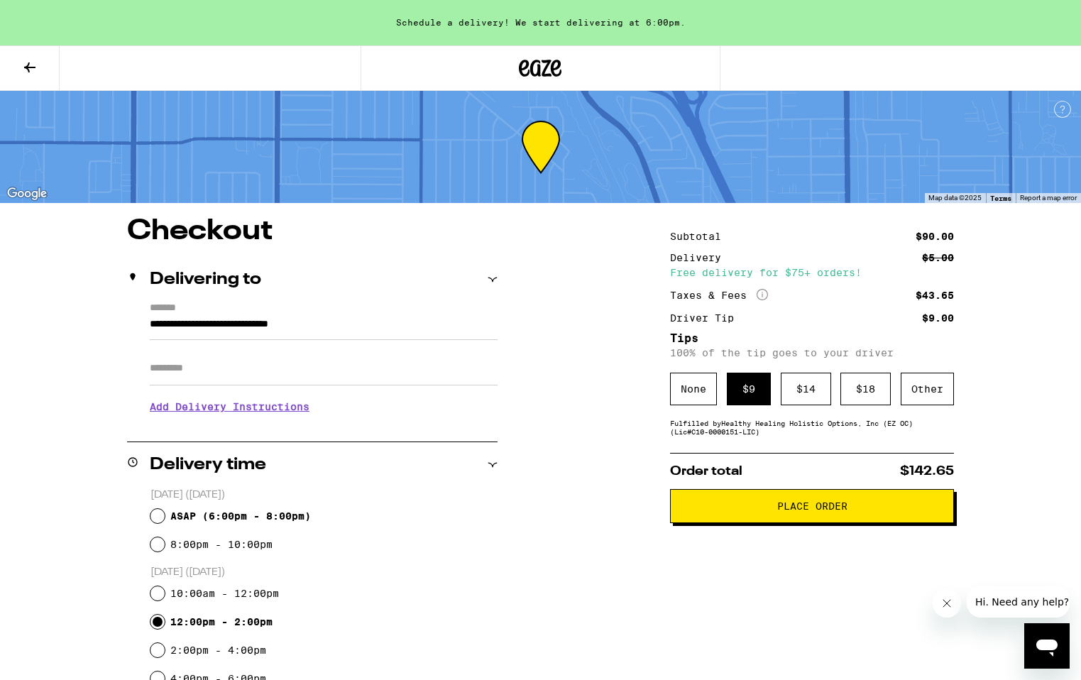
click at [724, 523] on button "Place Order" at bounding box center [812, 506] width 284 height 34
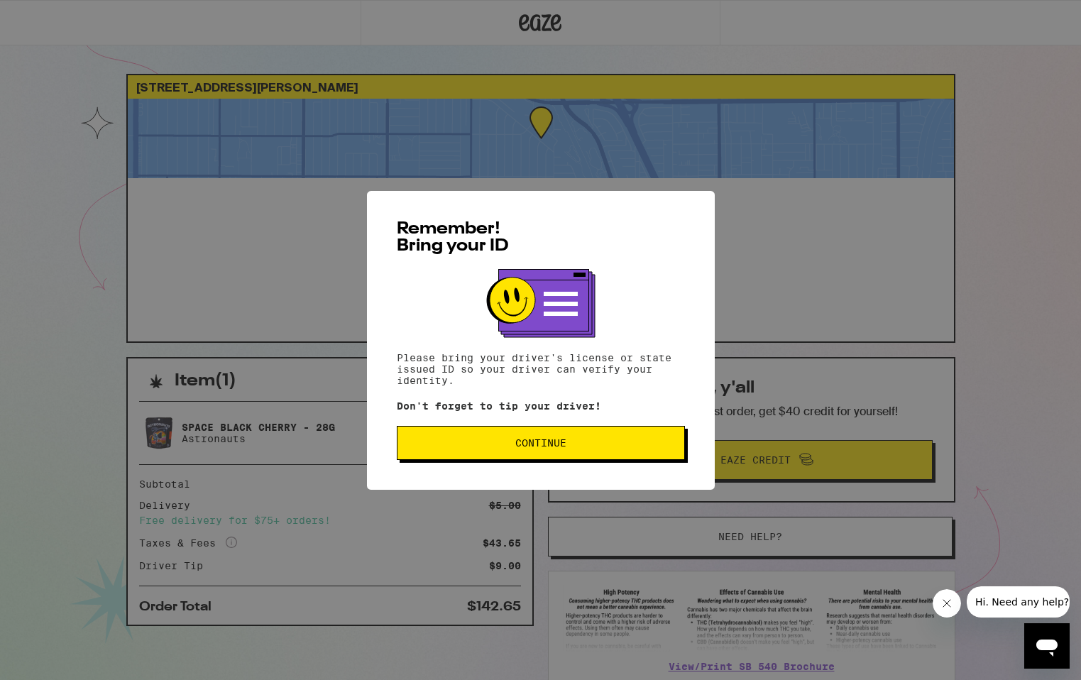
click at [509, 441] on span "Continue" at bounding box center [541, 443] width 264 height 10
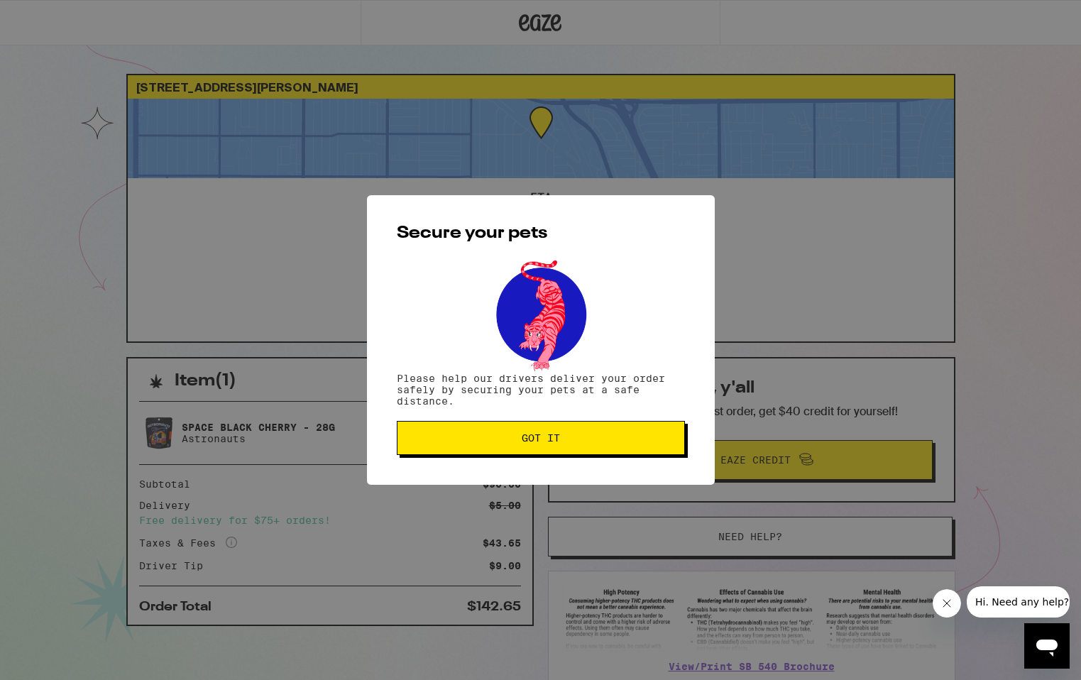
click at [509, 441] on span "Got it" at bounding box center [541, 438] width 264 height 10
